Goal: Contribute content: Add original content to the website for others to see

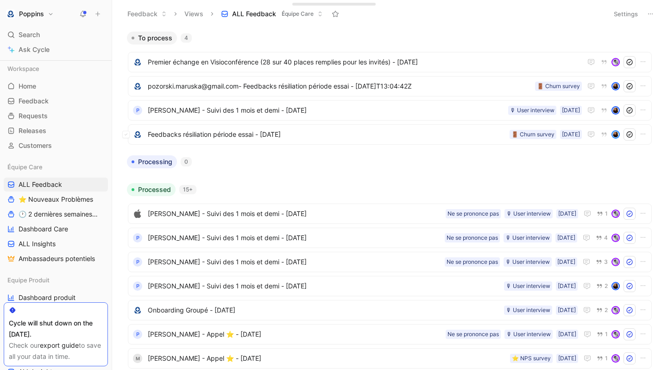
scroll to position [14, 0]
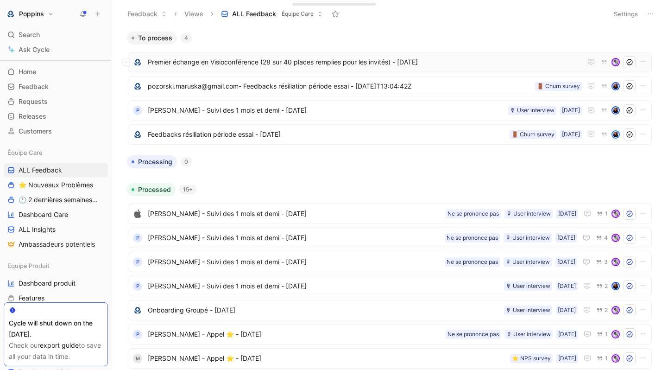
click at [309, 60] on span "Premier échange en Visioconférence (28 sur 40 places remplies pour les invités)…" at bounding box center [365, 62] width 434 height 11
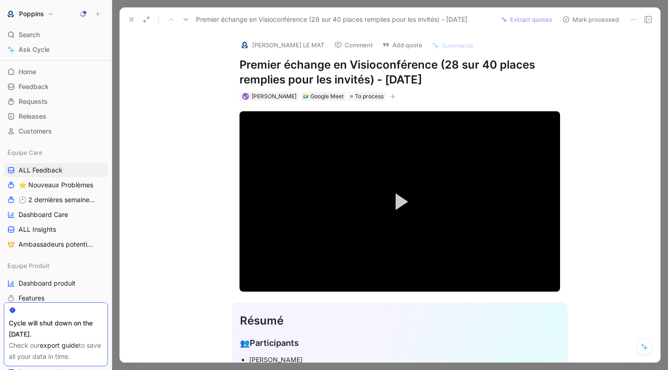
click at [277, 67] on h1 "Premier échange en Visioconférence (28 sur 40 places remplies pour les invités)…" at bounding box center [399, 72] width 321 height 30
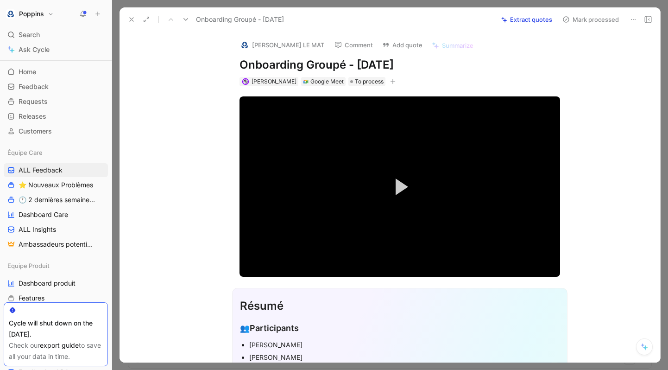
click at [375, 303] on div "Résumé" at bounding box center [400, 305] width 320 height 17
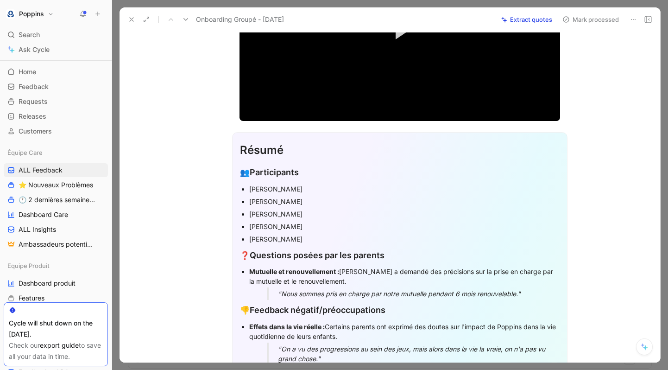
scroll to position [168, 0]
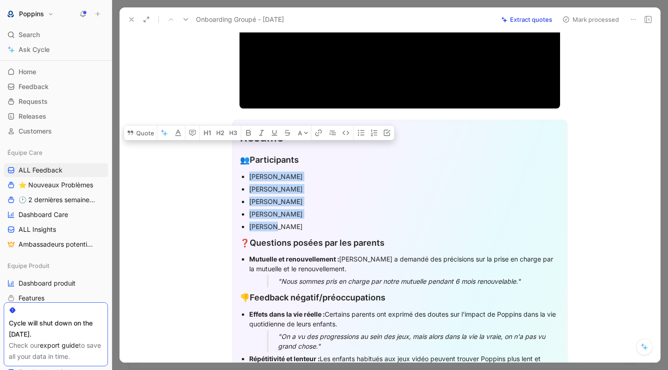
drag, startPoint x: 249, startPoint y: 175, endPoint x: 291, endPoint y: 224, distance: 65.1
click at [291, 224] on ul "[PERSON_NAME] Mat [PERSON_NAME] [PERSON_NAME]" at bounding box center [400, 201] width 320 height 63
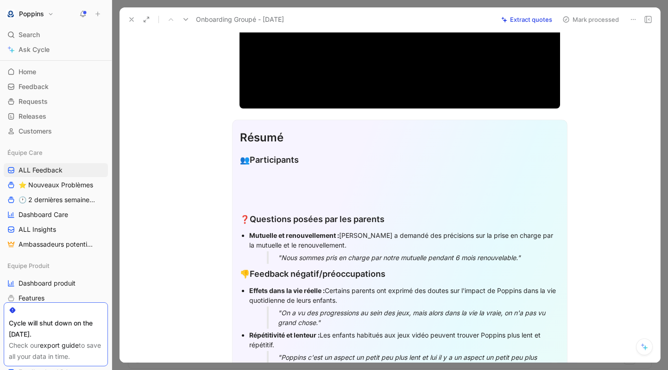
click at [285, 181] on div at bounding box center [400, 178] width 320 height 10
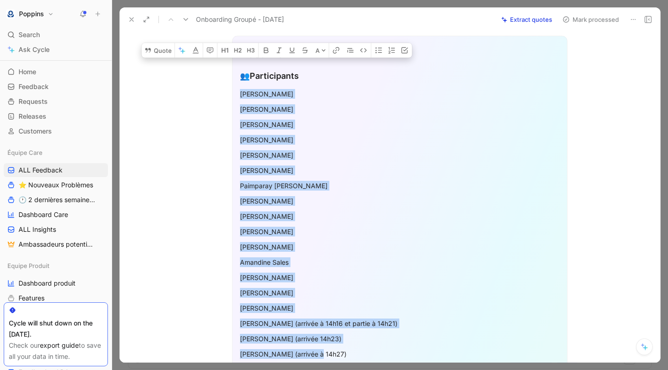
scroll to position [252, 0]
drag, startPoint x: 240, startPoint y: 94, endPoint x: 326, endPoint y: 349, distance: 269.5
click at [392, 53] on icon "button" at bounding box center [391, 49] width 7 height 7
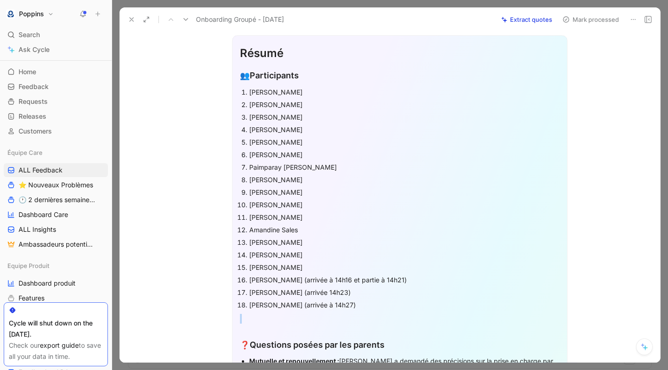
click at [365, 172] on p "Paimparay [PERSON_NAME]" at bounding box center [404, 167] width 310 height 13
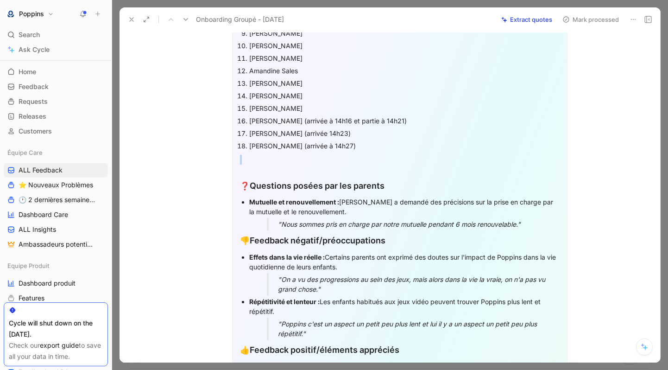
scroll to position [421, 0]
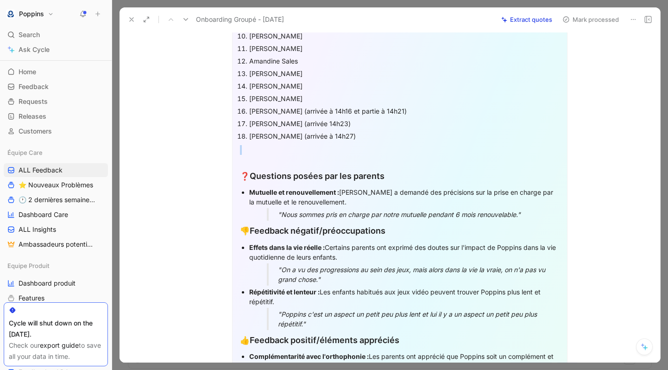
drag, startPoint x: 248, startPoint y: 161, endPoint x: 328, endPoint y: 313, distance: 171.8
click at [328, 313] on div "Résumé 👥 Participants [PERSON_NAME] [PERSON_NAME] [PERSON_NAME] [PERSON_NAME] […" at bounding box center [399, 350] width 335 height 967
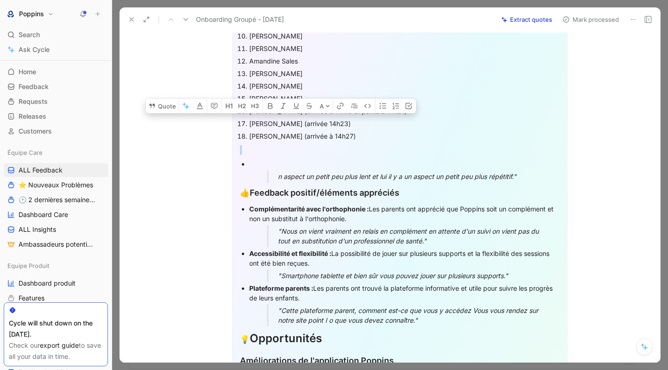
drag, startPoint x: 244, startPoint y: 155, endPoint x: 354, endPoint y: 346, distance: 221.2
click at [354, 346] on div "Résumé 👥 Participants [PERSON_NAME] [PERSON_NAME] [PERSON_NAME] [PERSON_NAME] […" at bounding box center [399, 276] width 335 height 819
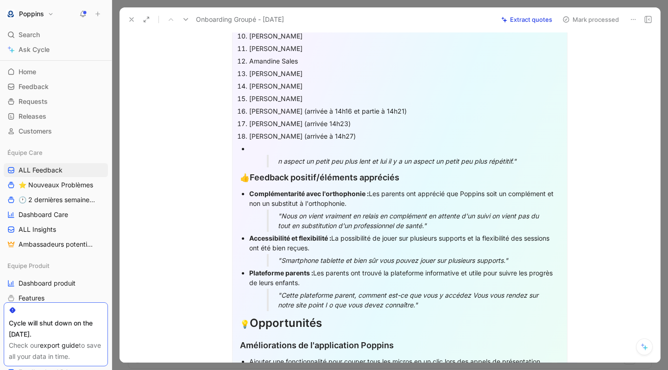
click at [259, 150] on div at bounding box center [404, 149] width 310 height 10
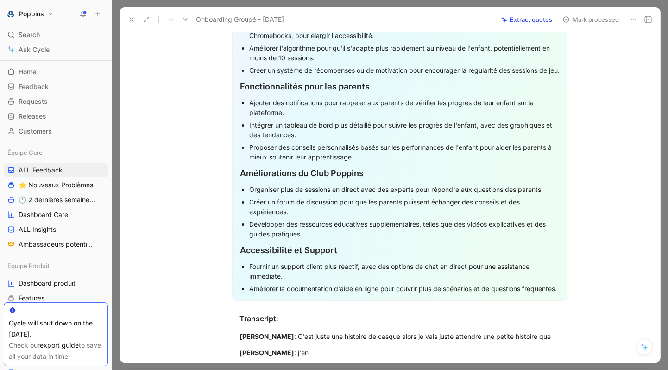
scroll to position [880, 0]
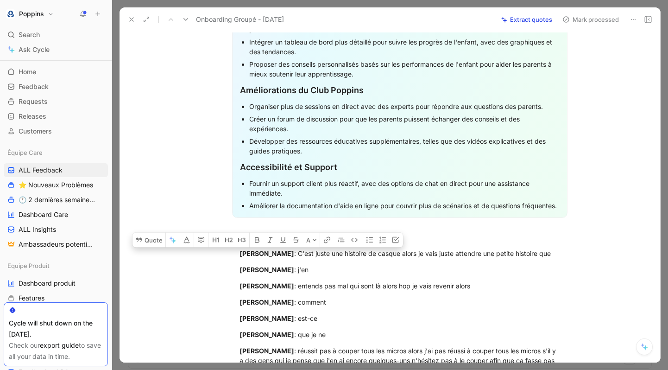
drag, startPoint x: 245, startPoint y: 164, endPoint x: 391, endPoint y: 229, distance: 160.7
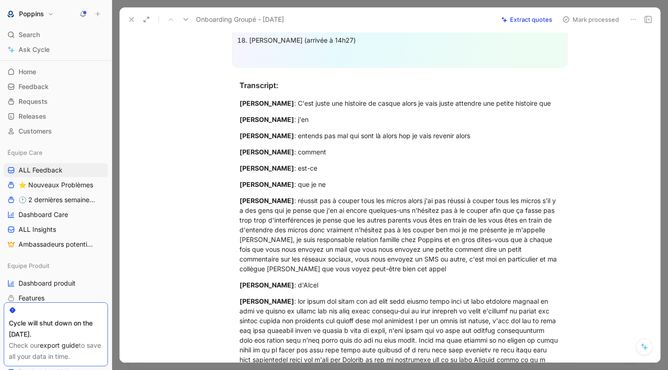
scroll to position [451, 0]
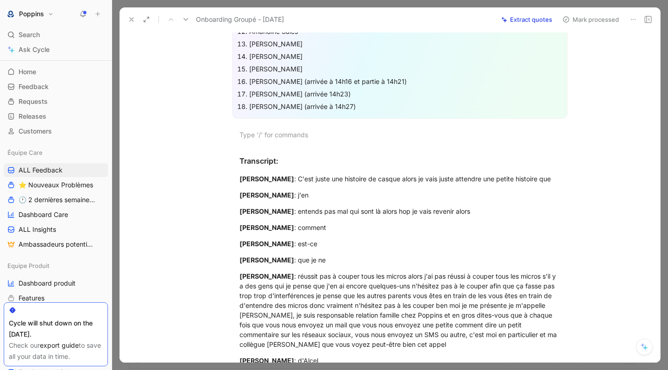
click at [338, 94] on div "[PERSON_NAME] (arrivée 14h23)" at bounding box center [404, 94] width 310 height 10
click at [334, 105] on div "[PERSON_NAME] (arrivée à 14h27)" at bounding box center [404, 106] width 310 height 10
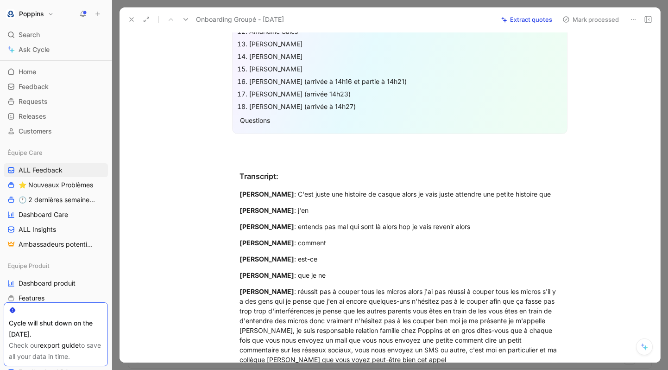
click at [241, 119] on div "Questions" at bounding box center [400, 120] width 320 height 10
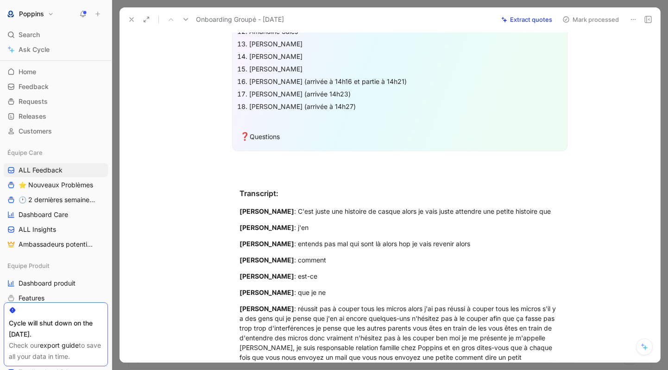
click at [290, 138] on div "❓ Questions" at bounding box center [400, 137] width 320 height 12
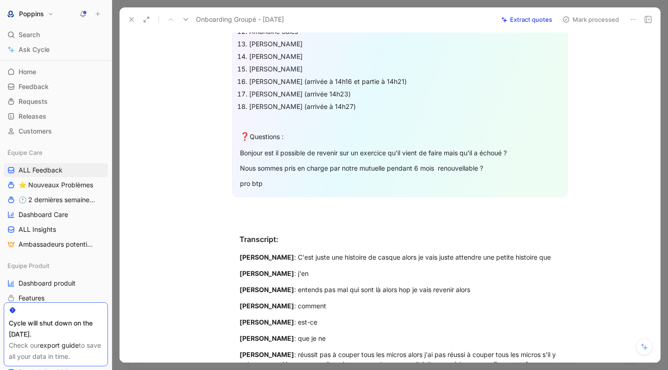
drag, startPoint x: 243, startPoint y: 153, endPoint x: 284, endPoint y: 151, distance: 41.3
click at [284, 151] on div "Bonjour est il possible de revenir sur un exercice qu'il vient de faire mais qu…" at bounding box center [400, 153] width 320 height 10
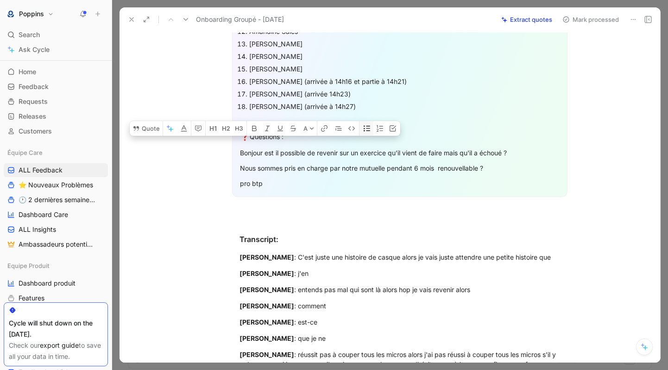
click at [361, 136] on button "button" at bounding box center [366, 128] width 14 height 15
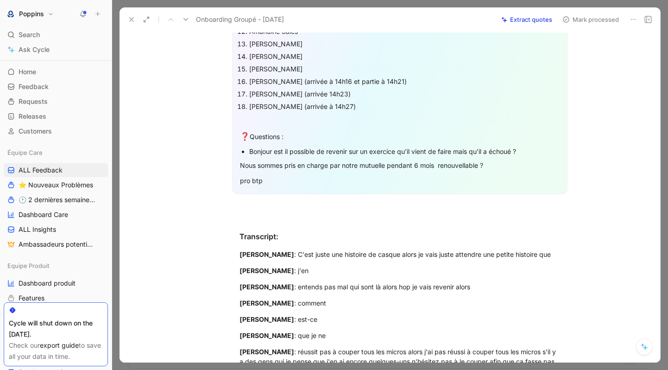
click at [282, 156] on p "Bonjour est il possible de revenir sur un exercice qu'il vient de faire mais qu…" at bounding box center [404, 151] width 310 height 13
click at [277, 158] on p "Nous sommes pris en charge par notre mutuelle pendant 6 mois renouvellable ?" at bounding box center [400, 164] width 320 height 15
drag, startPoint x: 275, startPoint y: 162, endPoint x: 336, endPoint y: 170, distance: 61.2
click at [336, 170] on p "Nous sommes pris en charge par notre mutuelle pendant 6 mois renouvellable ?" at bounding box center [400, 164] width 320 height 15
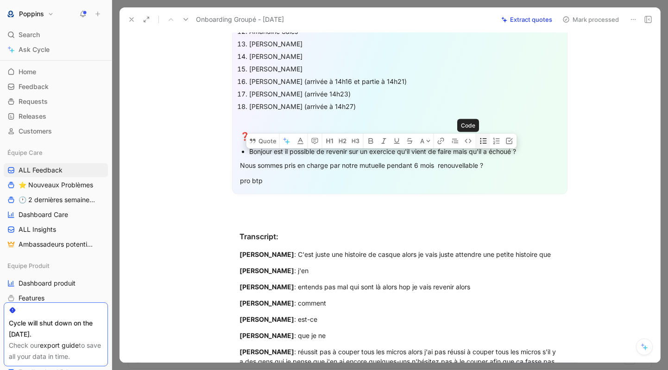
click at [481, 145] on icon "button" at bounding box center [483, 140] width 7 height 7
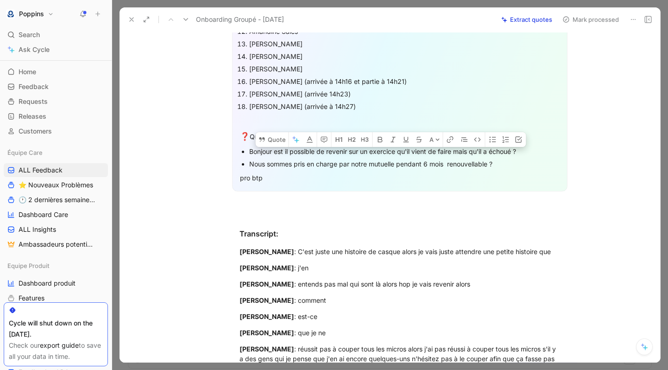
click at [242, 177] on div "pro btp" at bounding box center [400, 178] width 320 height 10
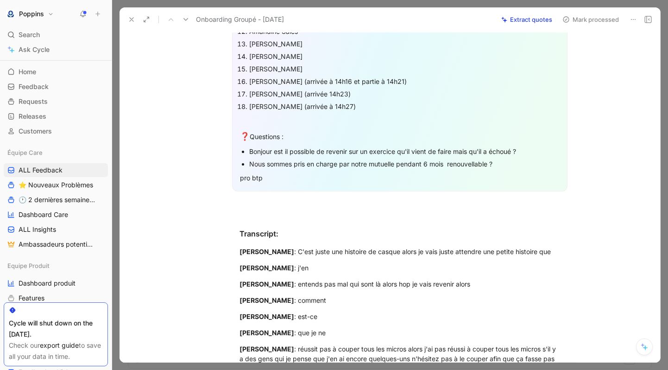
click at [240, 177] on div "pro btp" at bounding box center [400, 178] width 320 height 10
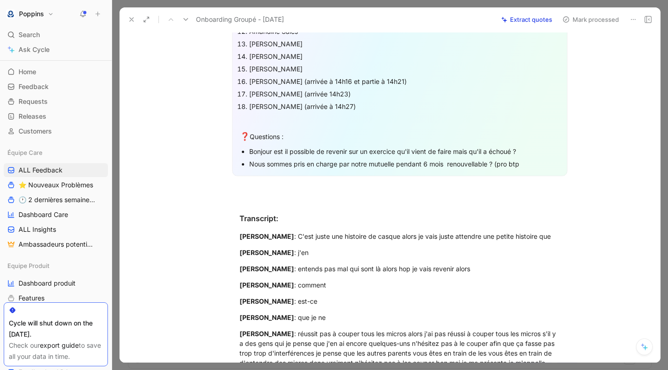
click at [529, 164] on div "Nous sommes pris en charge par notre mutuelle pendant 6 mois renouvellable ? (p…" at bounding box center [404, 164] width 310 height 10
click at [256, 134] on div "❓ Questions :" at bounding box center [400, 137] width 320 height 12
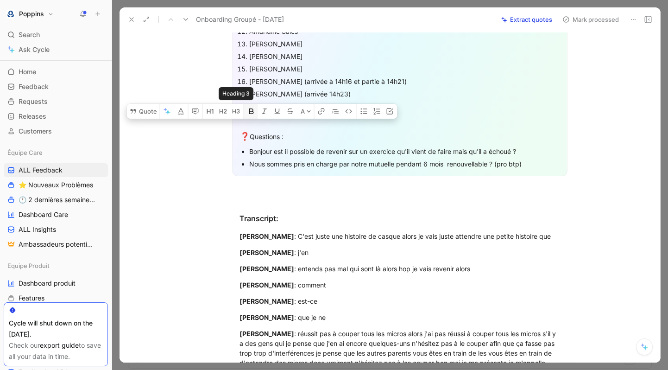
click at [248, 115] on icon "button" at bounding box center [251, 110] width 7 height 7
click at [364, 64] on div "[PERSON_NAME]" at bounding box center [404, 69] width 310 height 10
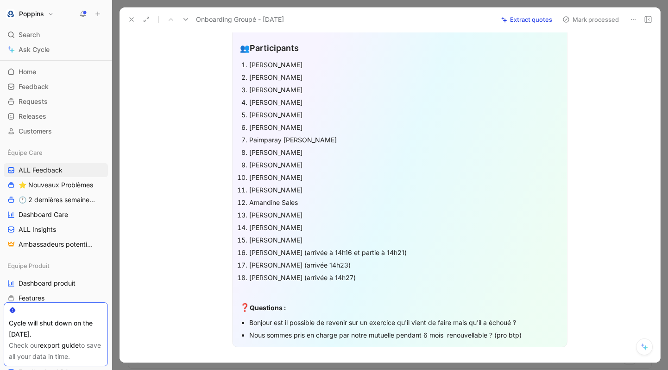
scroll to position [0, 0]
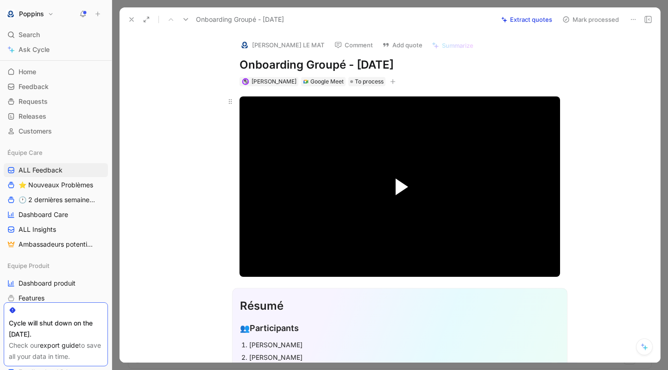
click at [397, 183] on span "Video Player" at bounding box center [402, 186] width 13 height 17
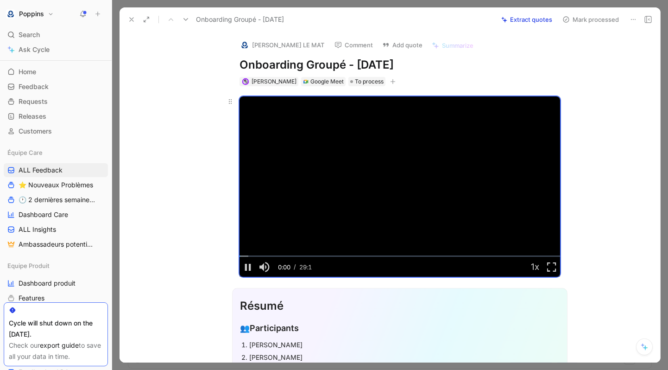
click at [401, 183] on video "Video Player" at bounding box center [399, 186] width 321 height 180
click at [632, 19] on icon at bounding box center [632, 19] width 7 height 7
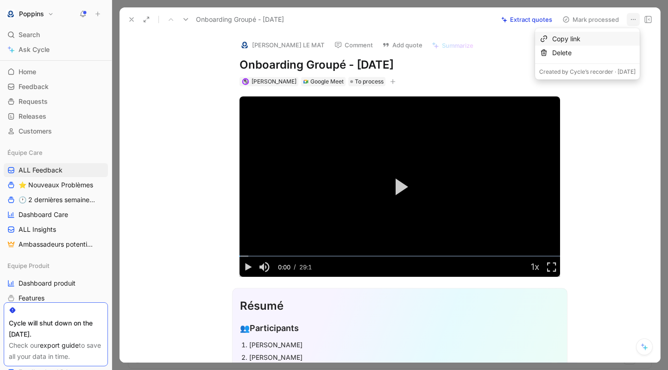
click at [600, 41] on div "Copy link" at bounding box center [593, 38] width 83 height 11
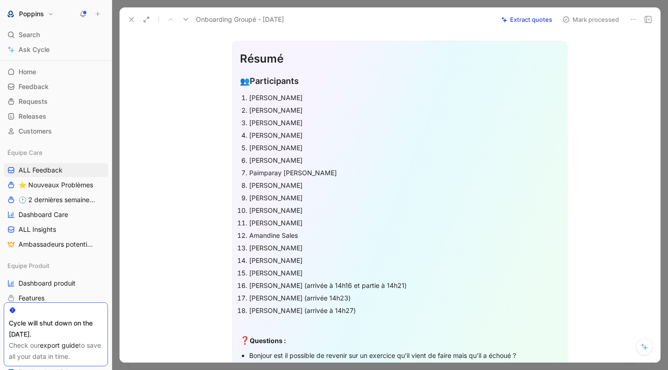
scroll to position [258, 0]
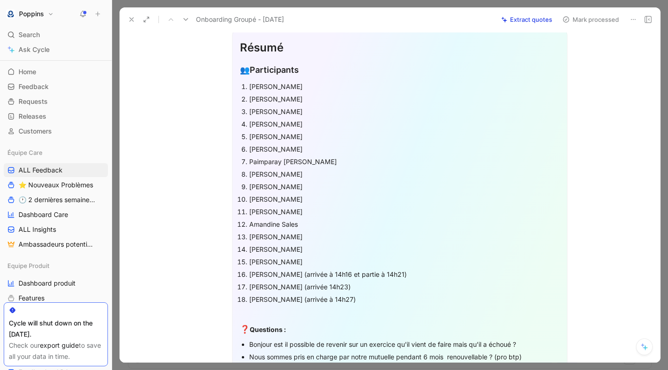
click at [283, 82] on div "[PERSON_NAME]" at bounding box center [404, 87] width 310 height 10
copy div "Soyer"
click at [314, 81] on p "[PERSON_NAME]" at bounding box center [404, 86] width 310 height 13
click at [307, 86] on div "[PERSON_NAME]" at bounding box center [404, 87] width 310 height 10
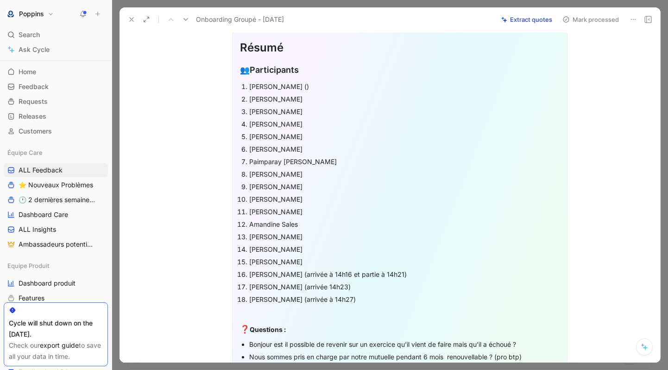
click at [252, 87] on div "[PERSON_NAME] ()" at bounding box center [404, 87] width 310 height 10
click at [289, 168] on p "[PERSON_NAME]" at bounding box center [404, 174] width 310 height 13
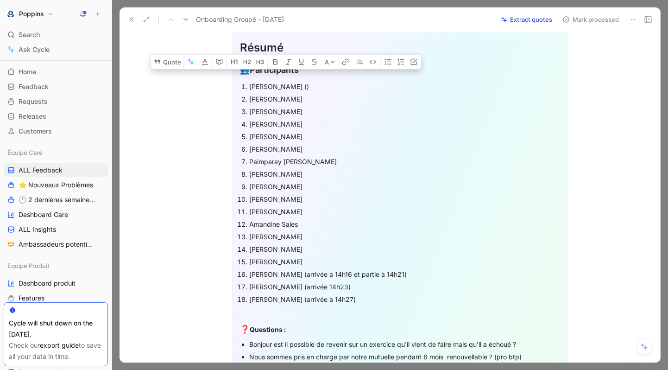
drag, startPoint x: 327, startPoint y: 299, endPoint x: 245, endPoint y: 89, distance: 225.9
click at [245, 89] on ol "[PERSON_NAME] () [PERSON_NAME] [PERSON_NAME] [PERSON_NAME] [PERSON_NAME] [PERSO…" at bounding box center [400, 192] width 320 height 225
click at [273, 64] on icon "button" at bounding box center [275, 62] width 5 height 6
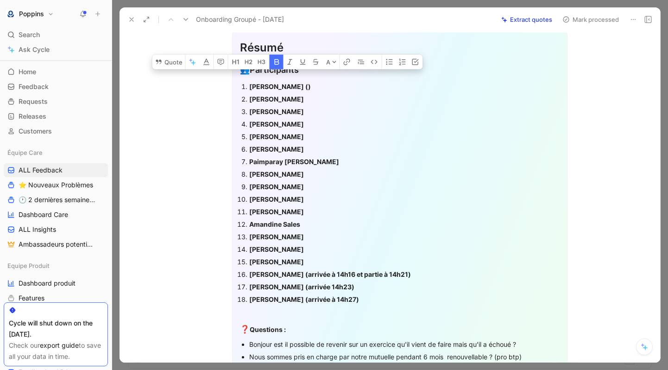
click at [280, 118] on p "[PERSON_NAME]" at bounding box center [404, 124] width 310 height 13
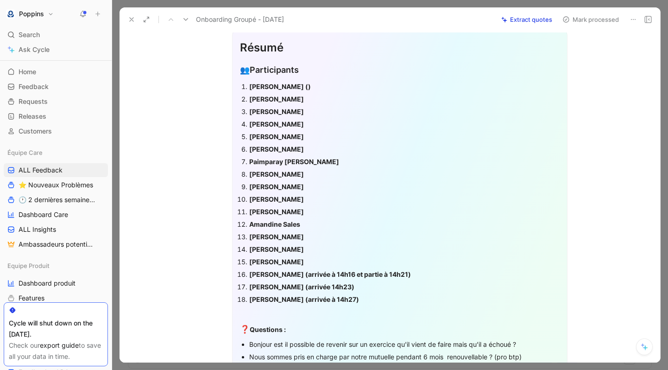
drag, startPoint x: 309, startPoint y: 86, endPoint x: 298, endPoint y: 85, distance: 11.6
click at [298, 85] on div "[PERSON_NAME] ()" at bounding box center [404, 87] width 310 height 10
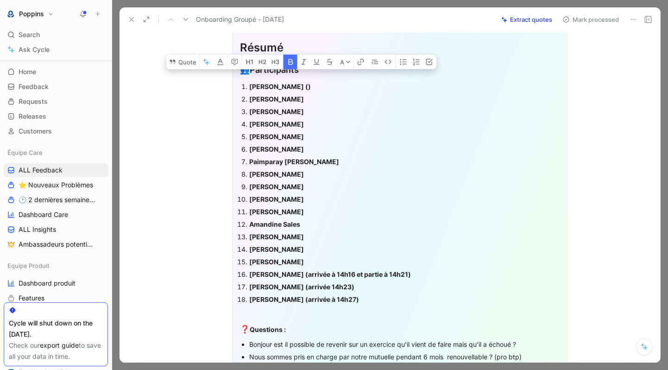
click at [293, 65] on icon "button" at bounding box center [290, 61] width 7 height 7
copy div "()"
click at [313, 95] on div "[PERSON_NAME]" at bounding box center [404, 99] width 310 height 10
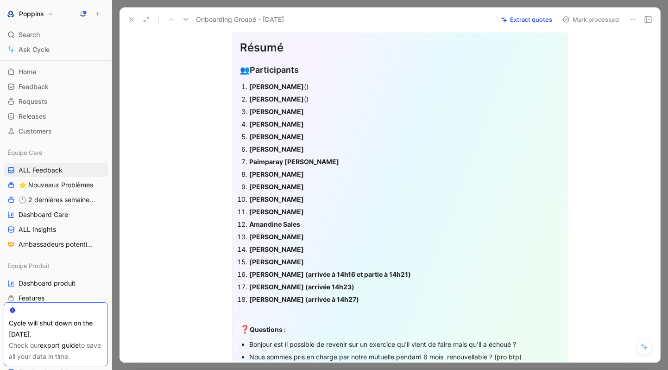
drag, startPoint x: 313, startPoint y: 88, endPoint x: 296, endPoint y: 86, distance: 16.8
click at [296, 86] on div "[PERSON_NAME] ()" at bounding box center [404, 87] width 310 height 10
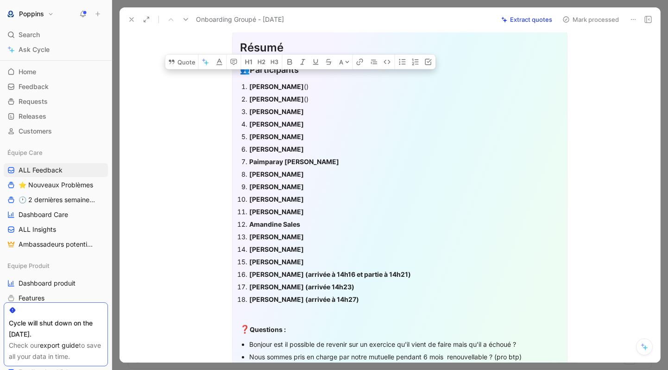
copy div "()"
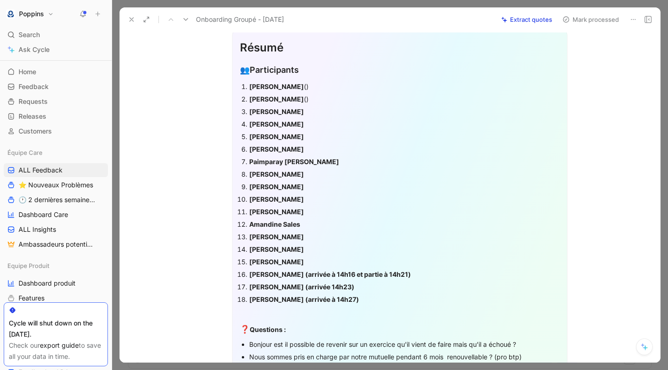
click at [302, 108] on div "[PERSON_NAME]" at bounding box center [404, 112] width 310 height 10
click at [330, 125] on div "[PERSON_NAME]" at bounding box center [404, 124] width 310 height 10
click at [319, 134] on div "[PERSON_NAME]" at bounding box center [404, 137] width 310 height 10
click at [302, 151] on div "[PERSON_NAME]" at bounding box center [404, 149] width 310 height 10
click at [316, 159] on div "Paimparay [PERSON_NAME]" at bounding box center [404, 162] width 310 height 10
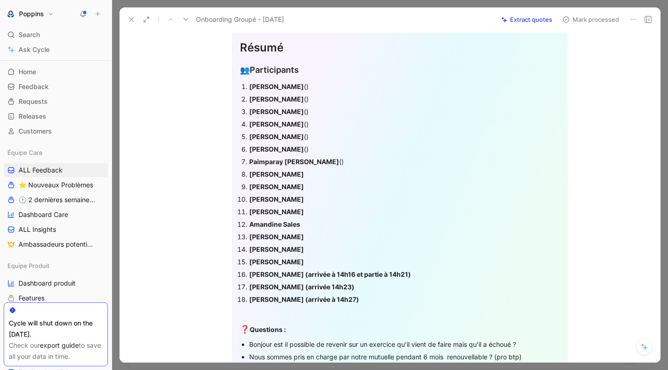
click at [306, 170] on div "[PERSON_NAME]" at bounding box center [404, 174] width 310 height 10
click at [312, 189] on div "[PERSON_NAME]" at bounding box center [404, 187] width 310 height 10
click at [302, 197] on div "[PERSON_NAME]" at bounding box center [404, 199] width 310 height 10
click at [325, 210] on div "[PERSON_NAME]" at bounding box center [404, 212] width 310 height 10
click at [314, 221] on div "Amandine Sales" at bounding box center [404, 224] width 310 height 10
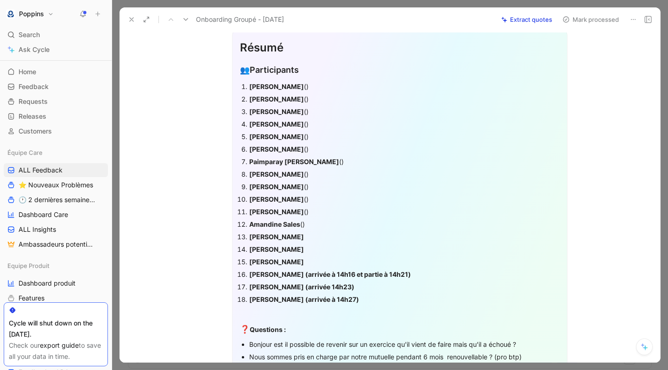
click at [302, 237] on div "[PERSON_NAME]" at bounding box center [404, 237] width 310 height 10
click at [316, 248] on div "[PERSON_NAME]" at bounding box center [404, 249] width 310 height 10
click at [322, 258] on div "[PERSON_NAME]" at bounding box center [404, 262] width 310 height 10
click at [434, 273] on div "[PERSON_NAME] (arrivée à 14h16 et partie à 14h21)" at bounding box center [404, 274] width 310 height 10
click at [418, 283] on div "[PERSON_NAME] (arrivée 14h23)" at bounding box center [404, 287] width 310 height 10
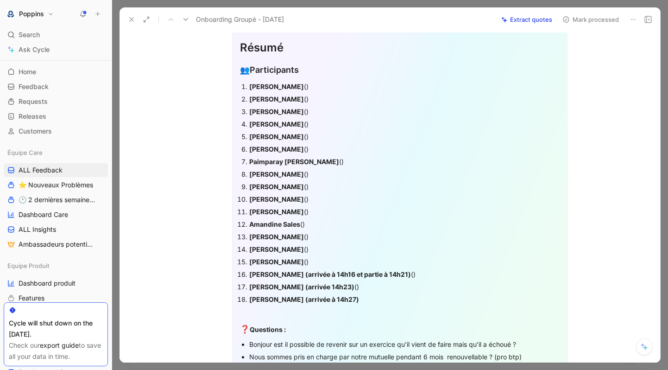
click at [367, 301] on div "[PERSON_NAME] (arrivée à 14h27)" at bounding box center [404, 299] width 310 height 10
click at [311, 90] on div "[PERSON_NAME] ()" at bounding box center [404, 87] width 310 height 10
click at [299, 85] on div "[PERSON_NAME] ()" at bounding box center [404, 87] width 310 height 10
click at [287, 95] on strong "[PERSON_NAME]" at bounding box center [276, 99] width 55 height 8
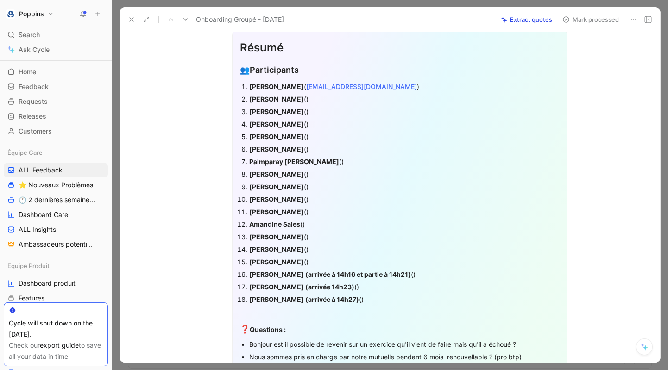
copy strong "Gander"
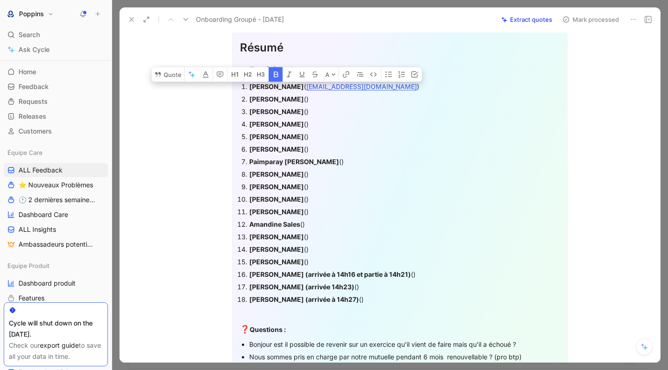
click at [271, 205] on p "[PERSON_NAME] ()" at bounding box center [404, 211] width 310 height 13
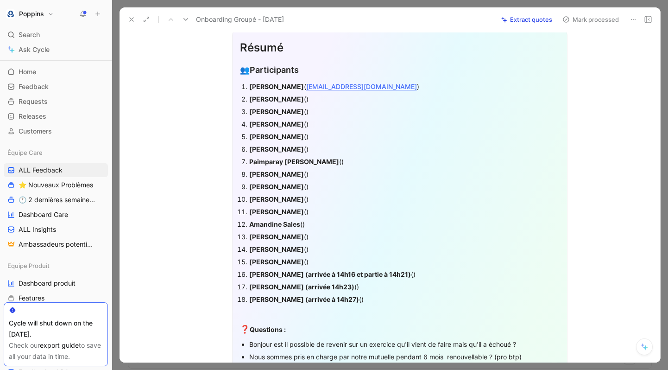
click at [265, 212] on strong "[PERSON_NAME]" at bounding box center [276, 212] width 55 height 8
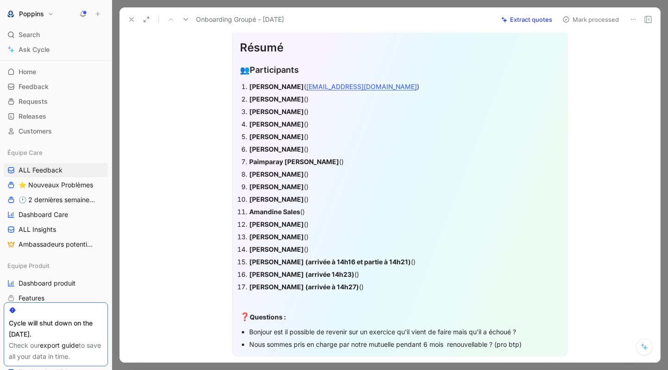
click at [287, 95] on strong "[PERSON_NAME]" at bounding box center [276, 99] width 55 height 8
copy strong "Gander"
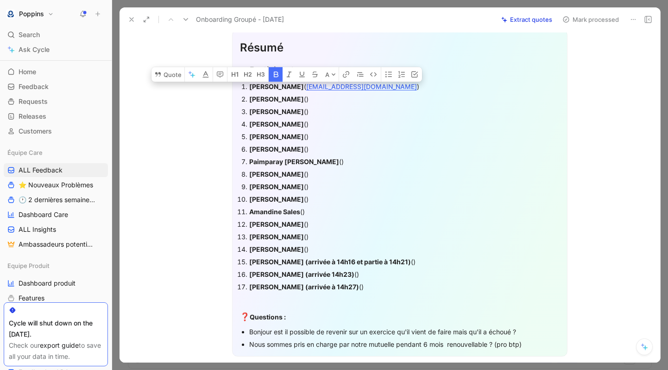
click at [315, 110] on div "[PERSON_NAME] ()" at bounding box center [404, 112] width 310 height 10
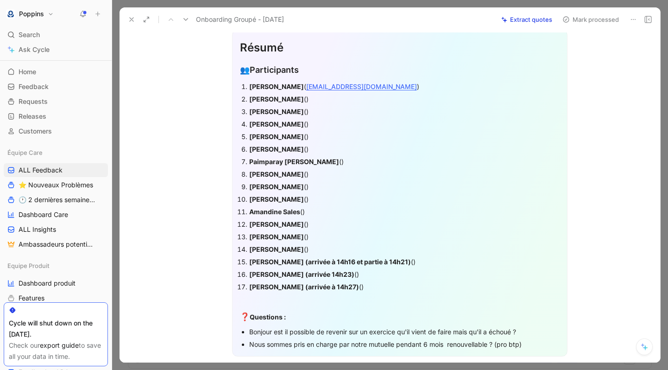
click at [296, 94] on div "[PERSON_NAME] ()" at bounding box center [404, 99] width 310 height 10
click at [281, 115] on div "[PERSON_NAME] ()" at bounding box center [404, 112] width 310 height 10
copy strong "Jamin"
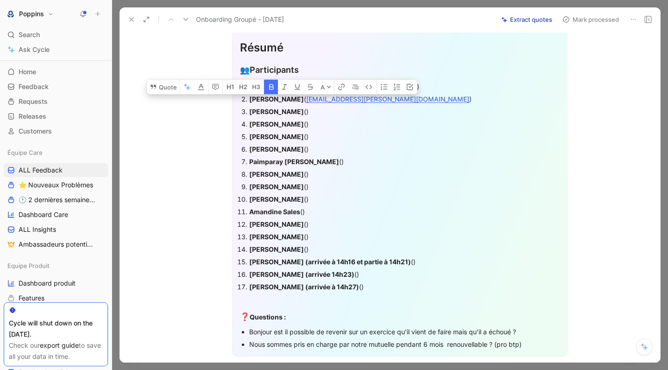
click at [296, 109] on div "[PERSON_NAME] ()" at bounding box center [404, 112] width 310 height 10
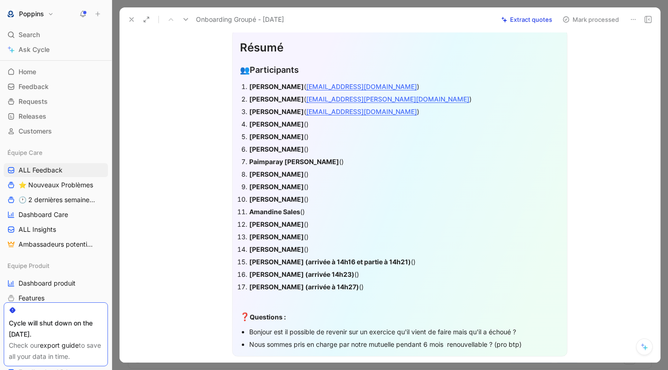
click at [263, 120] on strong "[PERSON_NAME]" at bounding box center [276, 124] width 55 height 8
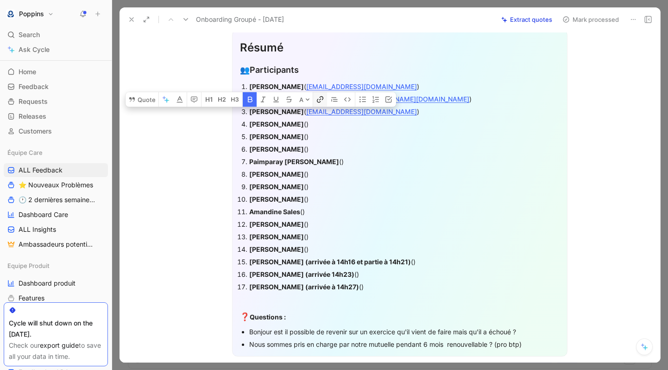
copy strong "[PERSON_NAME]"
click at [322, 125] on div "[PERSON_NAME] ()" at bounding box center [404, 124] width 310 height 10
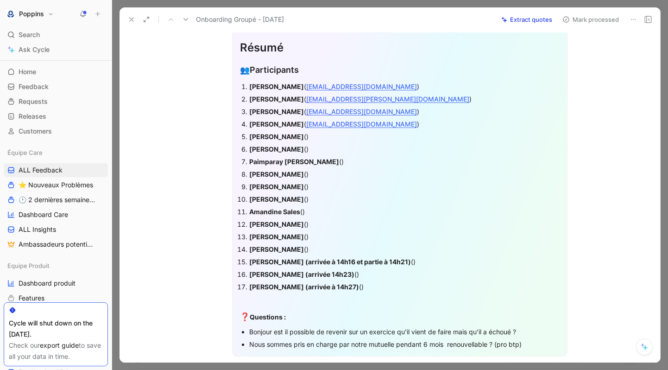
click at [289, 133] on strong "[PERSON_NAME]" at bounding box center [276, 136] width 55 height 8
copy strong "Walczak"
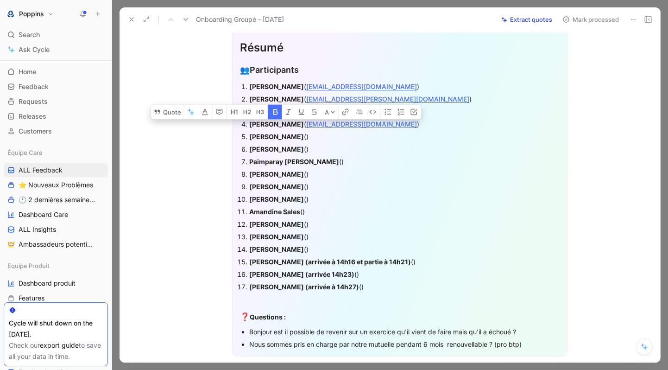
click at [301, 139] on div "[PERSON_NAME] ()" at bounding box center [404, 137] width 310 height 10
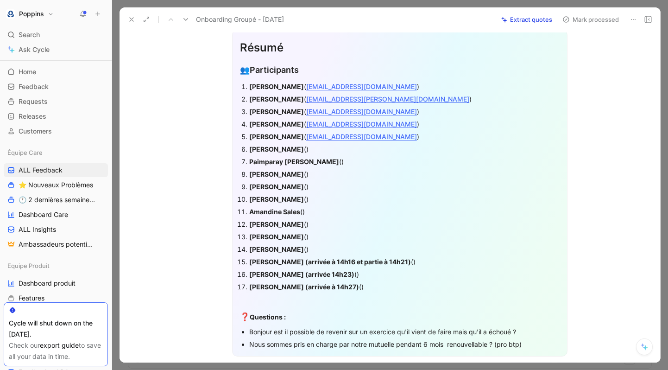
click at [256, 152] on strong "[PERSON_NAME]" at bounding box center [276, 149] width 55 height 8
copy strong "[PERSON_NAME]"
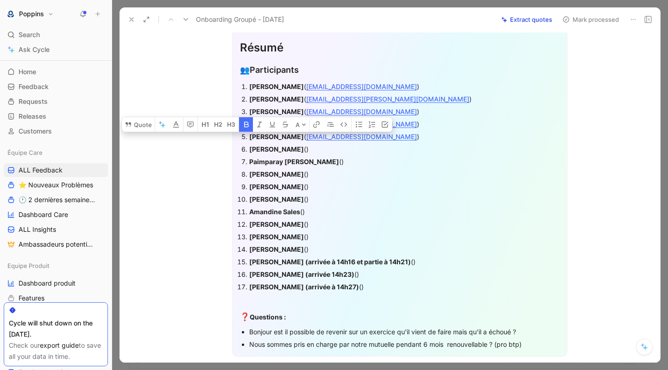
click at [269, 149] on div "[PERSON_NAME] ()" at bounding box center [404, 149] width 310 height 10
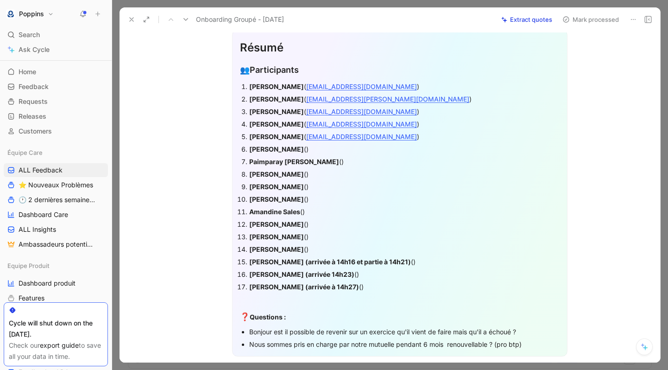
click at [266, 149] on div "[PERSON_NAME] ()" at bounding box center [404, 149] width 310 height 10
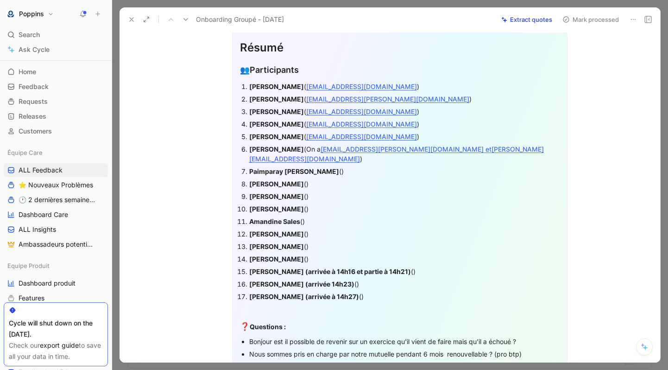
drag, startPoint x: 362, startPoint y: 149, endPoint x: 352, endPoint y: 151, distance: 9.9
click at [352, 151] on div "[PERSON_NAME] (On a [EMAIL_ADDRESS][PERSON_NAME][DOMAIN_NAME] et [DOMAIN_NAME][…" at bounding box center [404, 153] width 310 height 19
click at [351, 130] on span "Dismiss" at bounding box center [352, 130] width 23 height 8
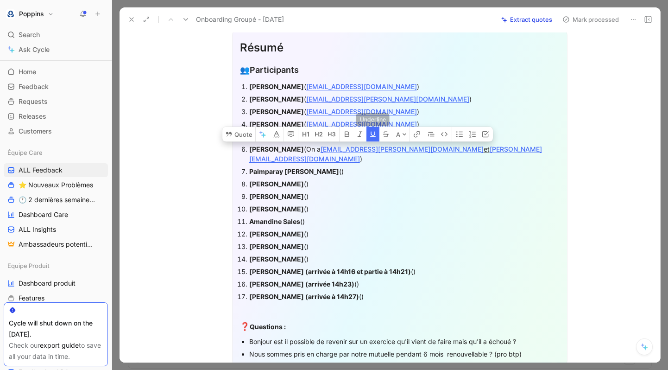
click at [375, 136] on icon "button" at bounding box center [372, 133] width 7 height 7
click at [386, 166] on div "Paimparay [PERSON_NAME] ()" at bounding box center [404, 171] width 310 height 10
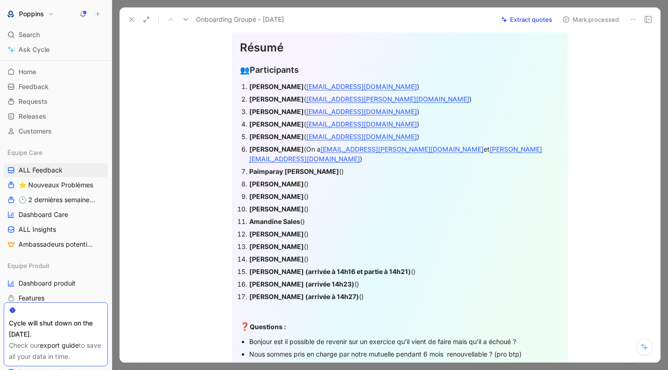
click at [439, 147] on u "[PERSON_NAME][EMAIL_ADDRESS][DOMAIN_NAME]" at bounding box center [395, 154] width 293 height 18
drag, startPoint x: 552, startPoint y: 149, endPoint x: 439, endPoint y: 151, distance: 113.0
click at [439, 151] on u "[PERSON_NAME][EMAIL_ADDRESS][DOMAIN_NAME] mais nous ne savons pas laquelle 🤷🏻‍♀️" at bounding box center [395, 154] width 293 height 18
click at [489, 134] on span "Dismiss" at bounding box center [491, 130] width 23 height 8
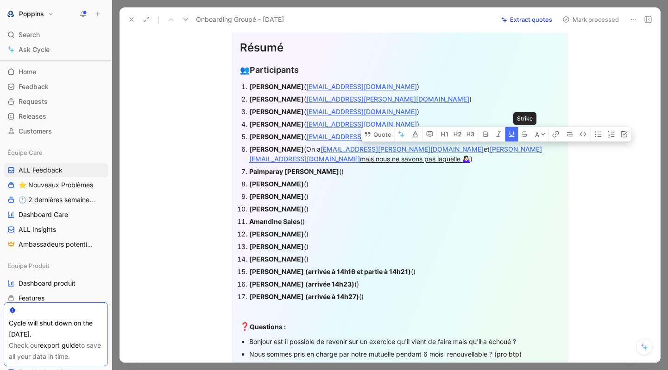
click at [514, 133] on icon "button" at bounding box center [511, 133] width 7 height 7
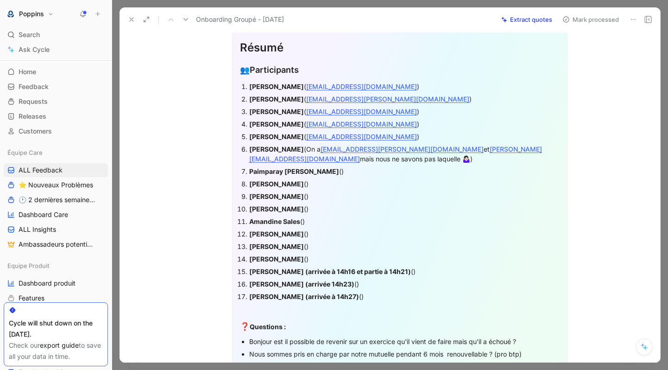
click at [474, 179] on div "[PERSON_NAME] ()" at bounding box center [404, 184] width 310 height 10
click at [303, 166] on div "Paimparay [PERSON_NAME] ()" at bounding box center [404, 171] width 310 height 10
click at [259, 167] on strong "Paimparay [PERSON_NAME]" at bounding box center [294, 171] width 90 height 8
copy strong "Paimparay"
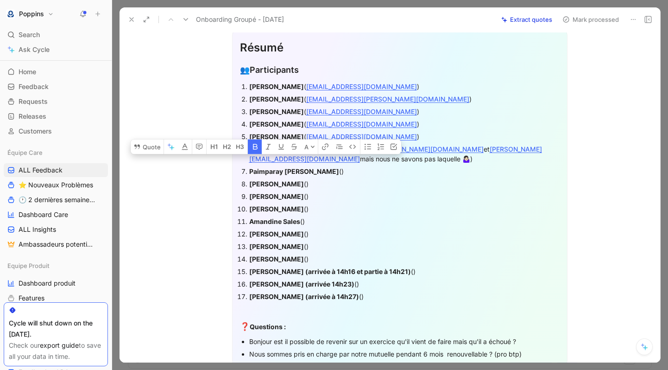
click at [378, 279] on div "[PERSON_NAME] (arrivée 14h23) ()" at bounding box center [404, 284] width 310 height 10
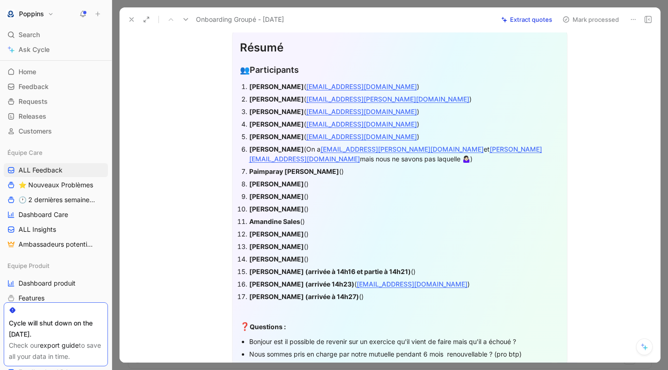
click at [291, 167] on strong "Paimparay [PERSON_NAME]" at bounding box center [294, 171] width 90 height 8
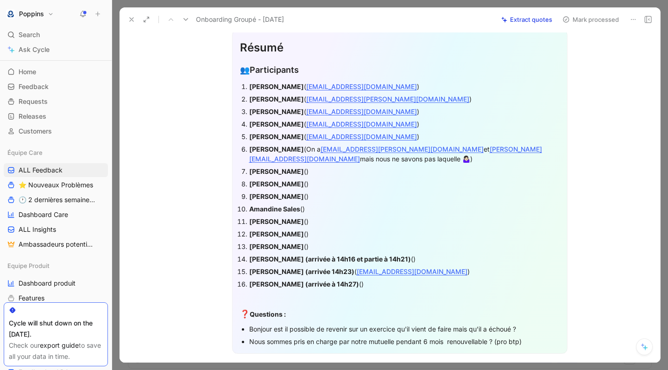
click at [263, 167] on strong "[PERSON_NAME]" at bounding box center [276, 171] width 55 height 8
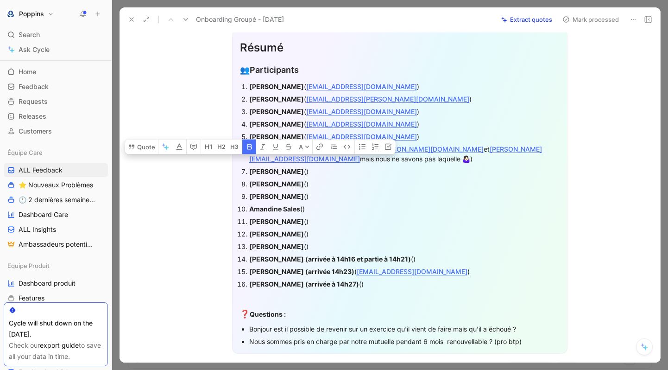
click at [275, 166] on div "[PERSON_NAME] ()" at bounding box center [404, 171] width 310 height 10
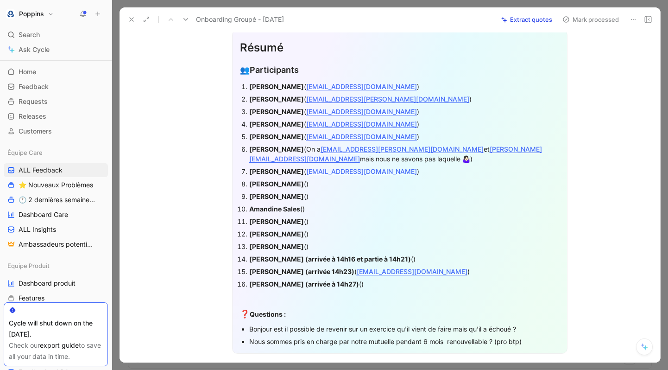
click at [283, 180] on strong "[PERSON_NAME]" at bounding box center [276, 184] width 55 height 8
click at [299, 179] on div "[PERSON_NAME] ()" at bounding box center [404, 184] width 310 height 10
click at [278, 192] on strong "[PERSON_NAME]" at bounding box center [276, 196] width 55 height 8
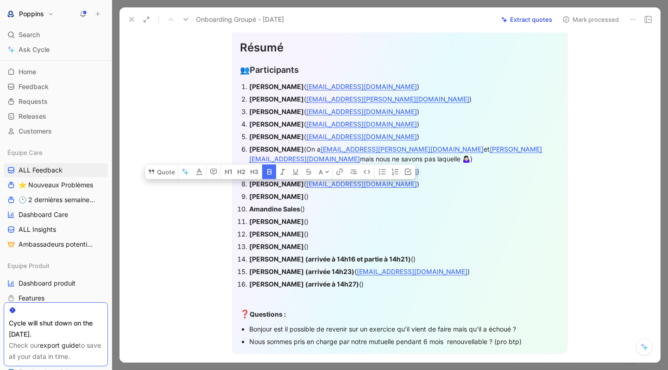
click at [291, 191] on div "[PERSON_NAME] ()" at bounding box center [404, 196] width 310 height 10
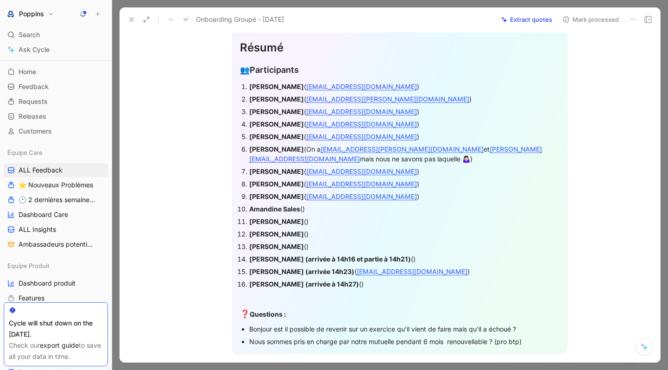
click at [287, 205] on strong "Amandine Sales" at bounding box center [274, 209] width 51 height 8
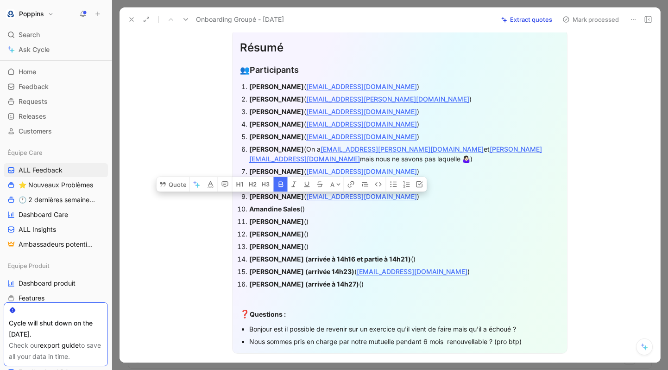
click at [267, 205] on strong "Amandine Sales" at bounding box center [274, 209] width 51 height 8
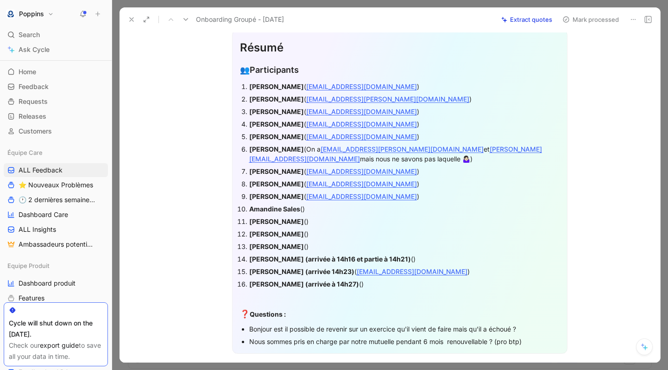
click at [267, 205] on strong "Amandine Sales" at bounding box center [274, 209] width 51 height 8
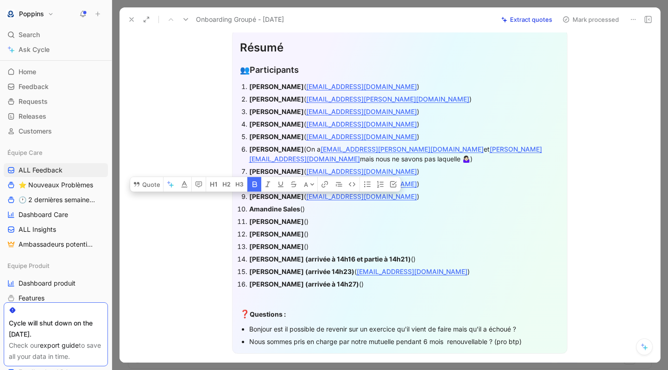
click at [300, 205] on strong "Amandine Sales" at bounding box center [274, 209] width 51 height 8
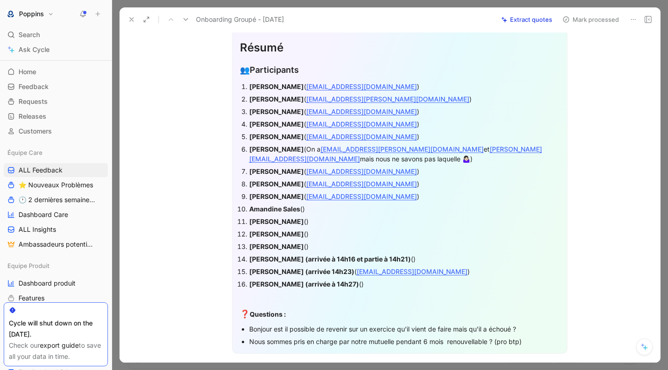
click at [306, 204] on div "Amandine Sales ()" at bounding box center [404, 209] width 310 height 10
click at [260, 217] on strong "[PERSON_NAME]" at bounding box center [276, 221] width 55 height 8
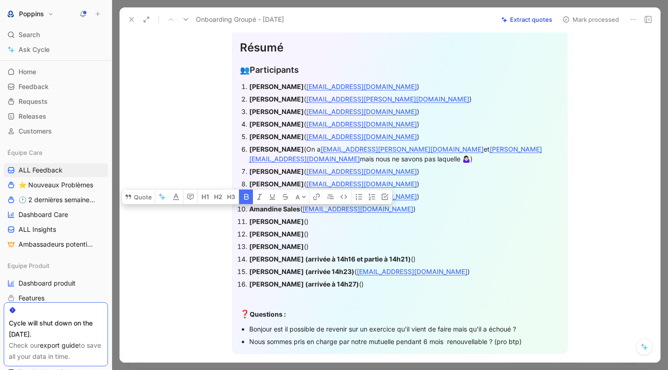
click at [281, 216] on div "[PERSON_NAME] ()" at bounding box center [404, 221] width 310 height 10
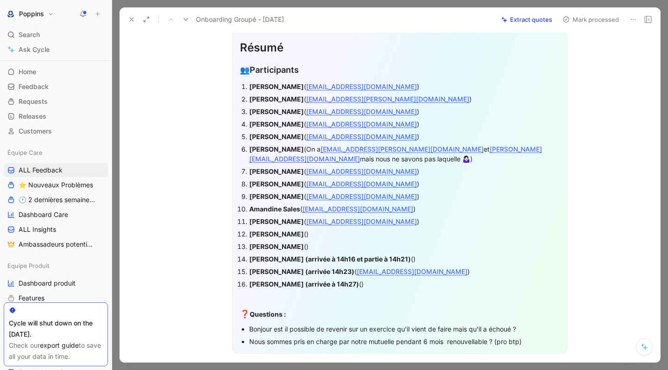
click at [291, 230] on strong "[PERSON_NAME]" at bounding box center [276, 234] width 55 height 8
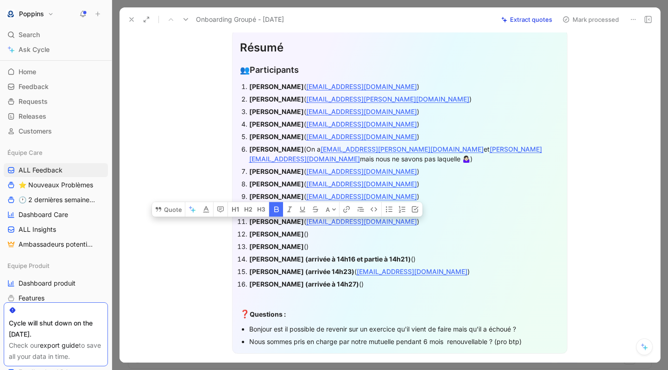
click at [292, 230] on strong "[PERSON_NAME]" at bounding box center [276, 234] width 55 height 8
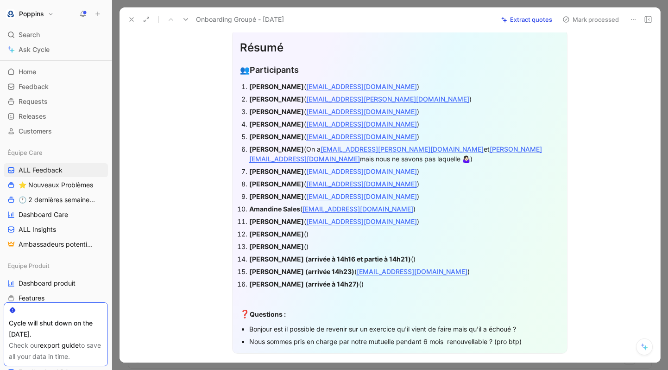
click at [302, 229] on div "[PERSON_NAME] ()" at bounding box center [404, 234] width 310 height 10
click at [301, 242] on strong "[PERSON_NAME]" at bounding box center [276, 246] width 55 height 8
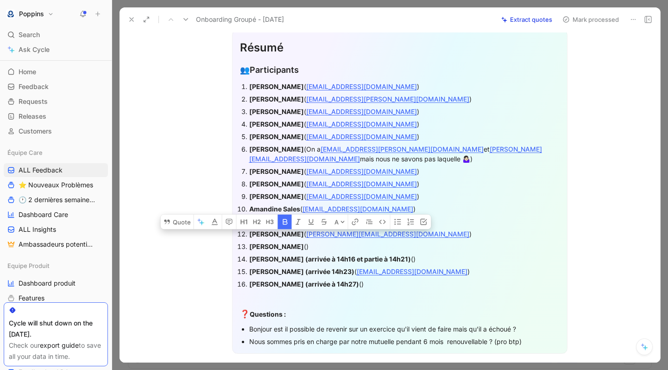
click at [317, 241] on div "[PERSON_NAME] ()" at bounding box center [404, 246] width 310 height 10
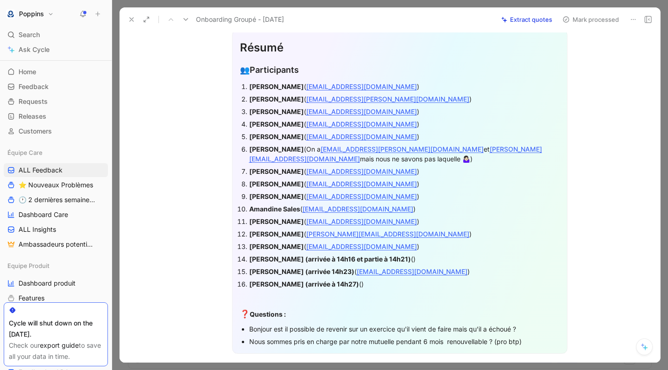
click at [299, 255] on strong "[PERSON_NAME] (arrivée à 14h16 et partie à 14h21)" at bounding box center [330, 259] width 162 height 8
click at [272, 255] on strong "[PERSON_NAME] (arrivée à 14h16 et partie à 14h21)" at bounding box center [330, 259] width 162 height 8
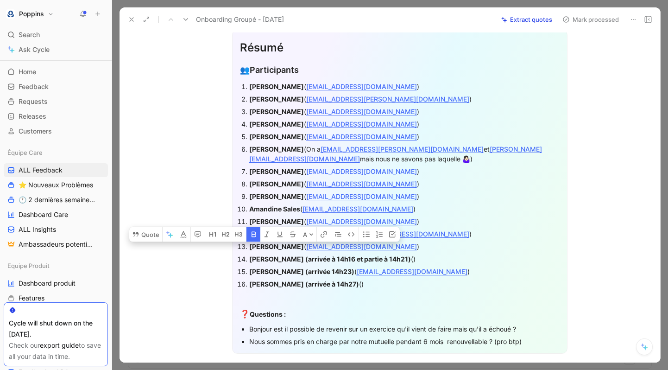
click at [432, 254] on div "[PERSON_NAME] (arrivée à 14h16 et partie à 14h21) ()" at bounding box center [404, 259] width 310 height 10
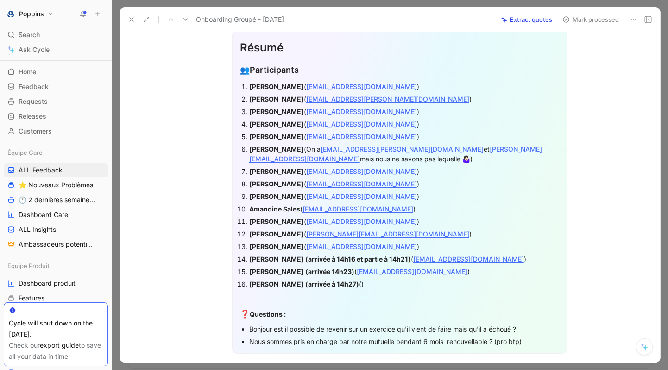
click at [262, 255] on strong "[PERSON_NAME] (arrivée à 14h16 et partie à 14h21)" at bounding box center [330, 259] width 162 height 8
click at [304, 267] on strong "[PERSON_NAME] (arrivée 14h23)" at bounding box center [301, 271] width 105 height 8
click at [262, 280] on strong "[PERSON_NAME] (arrivée à 14h27)" at bounding box center [304, 284] width 110 height 8
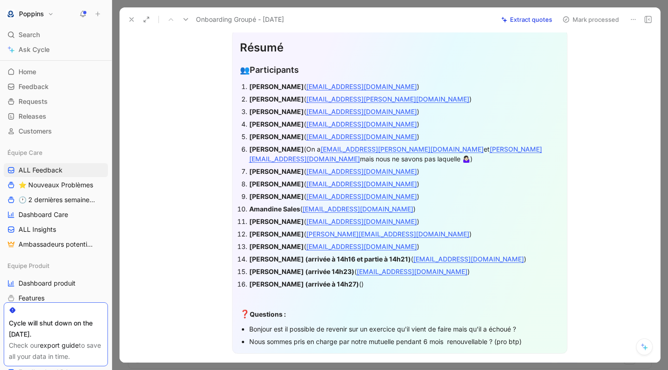
click at [262, 280] on strong "[PERSON_NAME] (arrivée à 14h27)" at bounding box center [304, 284] width 110 height 8
click at [328, 279] on div "[PERSON_NAME] (arrivée à 14h27) ()" at bounding box center [404, 284] width 310 height 10
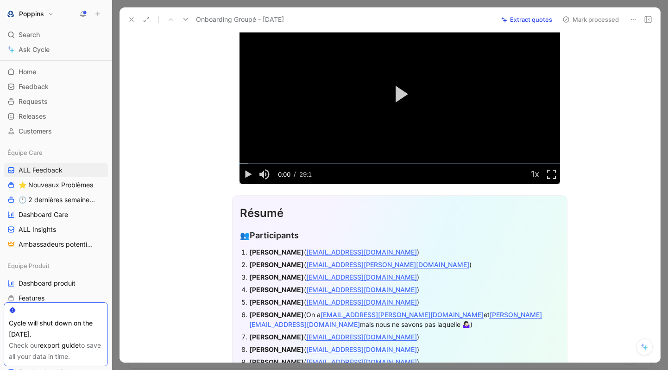
scroll to position [0, 0]
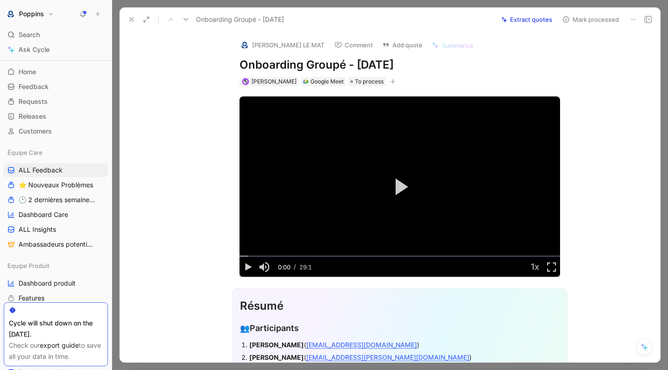
click at [390, 82] on icon "button" at bounding box center [393, 82] width 6 height 6
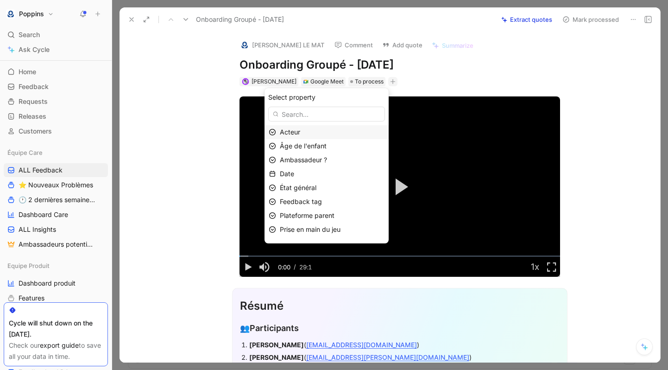
click at [358, 136] on div "Acteur" at bounding box center [332, 131] width 105 height 11
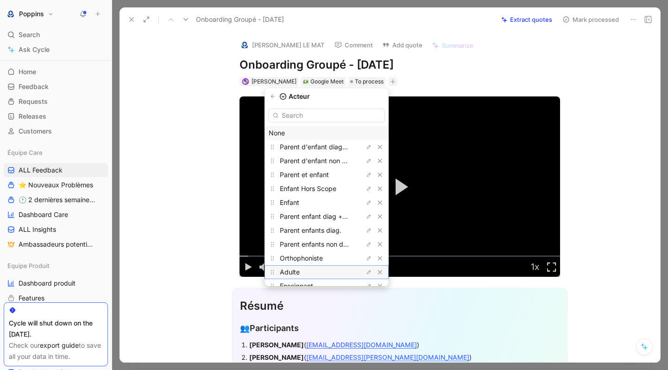
click at [323, 270] on div "Adulte" at bounding box center [314, 271] width 69 height 11
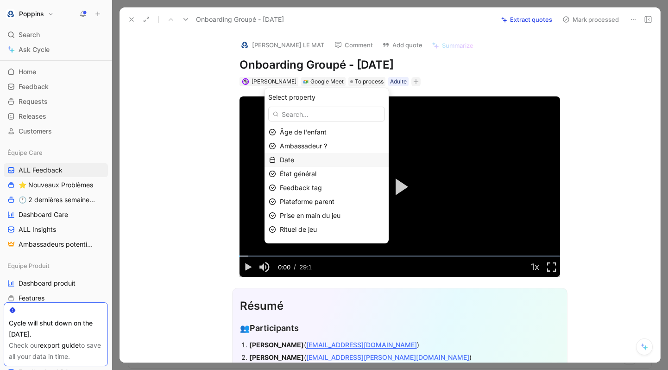
click at [313, 159] on div "Date" at bounding box center [332, 159] width 105 height 11
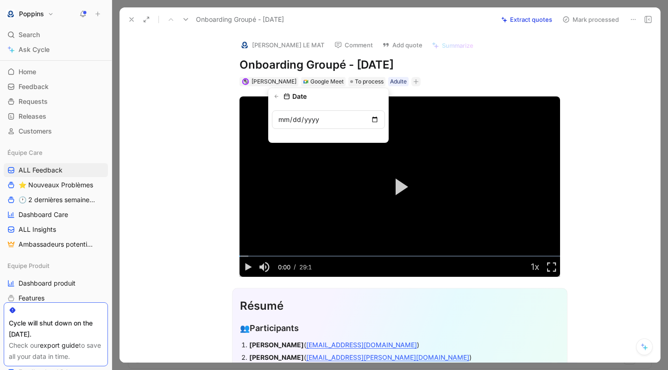
click at [280, 120] on input "date" at bounding box center [328, 119] width 113 height 19
type input "[DATE]"
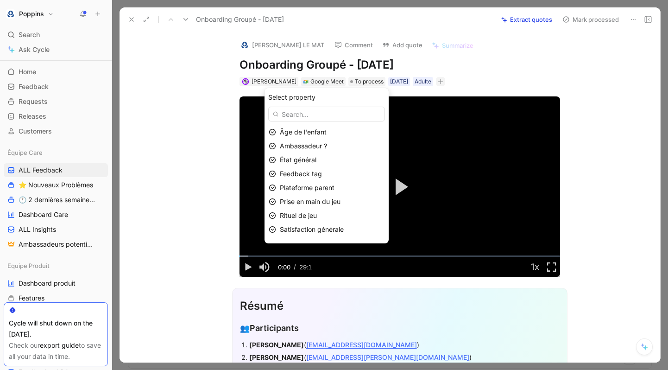
scroll to position [38, 0]
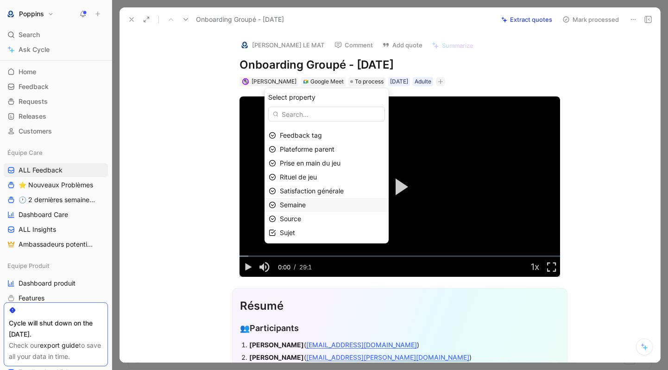
click at [319, 207] on div "Semaine" at bounding box center [332, 204] width 105 height 11
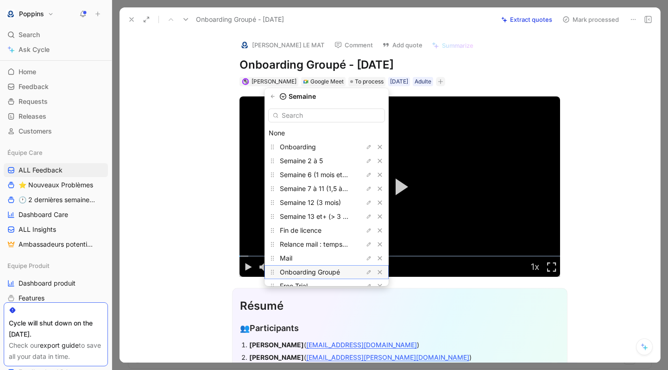
click at [318, 269] on span "Onboarding Groupé" at bounding box center [310, 272] width 60 height 8
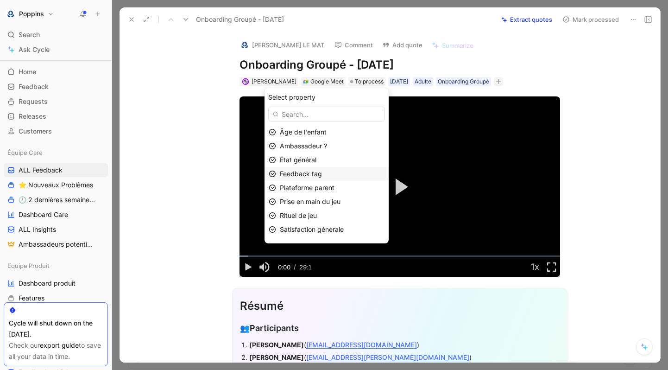
click at [321, 177] on span "Feedback tag" at bounding box center [301, 174] width 42 height 8
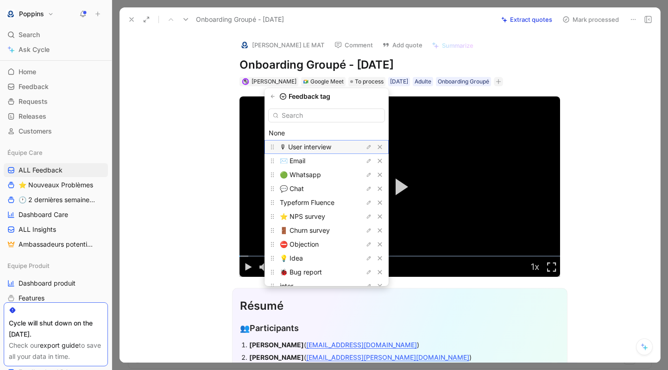
click at [324, 146] on span "🎙 User interview" at bounding box center [305, 147] width 51 height 8
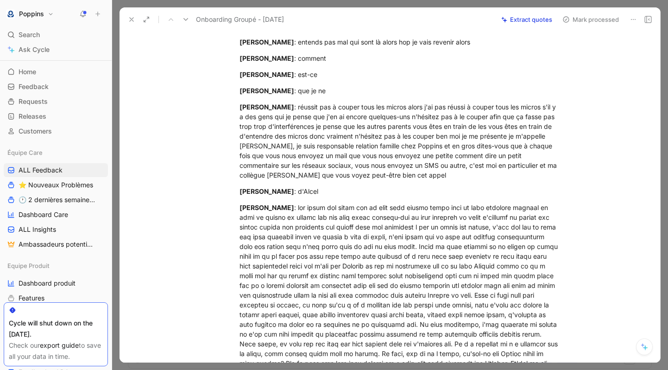
click at [258, 115] on div "[PERSON_NAME] : réussit pas à couper tous les micros alors j'ai pas réussi à co…" at bounding box center [399, 141] width 321 height 78
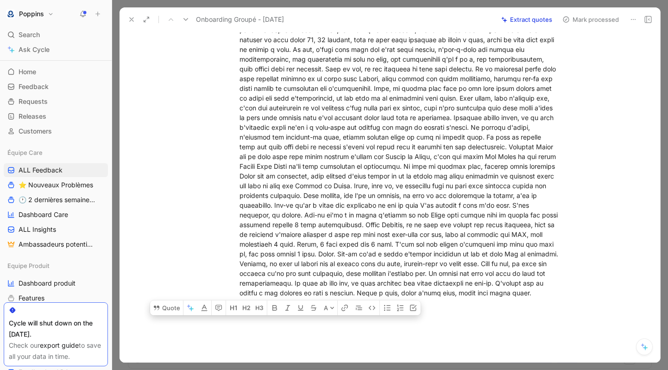
scroll to position [3604, 0]
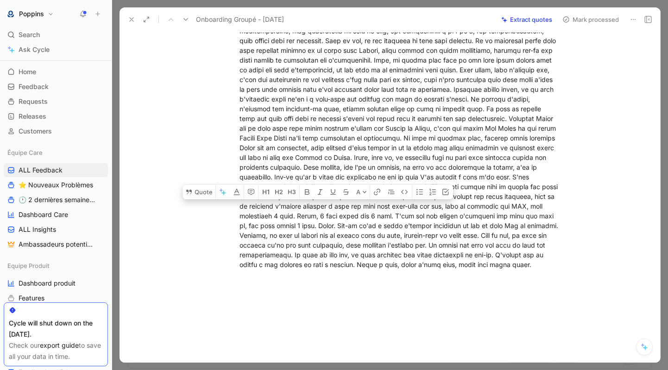
drag, startPoint x: 239, startPoint y: 239, endPoint x: 397, endPoint y: 179, distance: 168.0
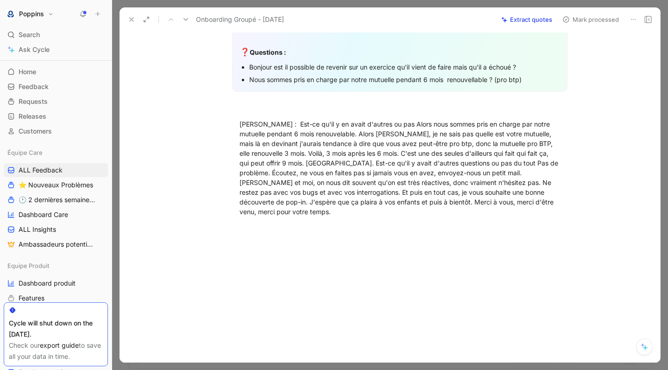
scroll to position [475, 0]
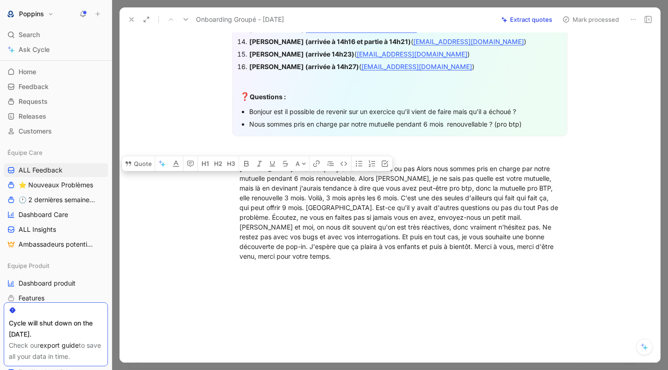
drag, startPoint x: 263, startPoint y: 159, endPoint x: 241, endPoint y: 159, distance: 21.3
click at [241, 164] on div "[PERSON_NAME] : Est-ce qu'il y en avait d'autres ou pas Alors nous sommes pris …" at bounding box center [399, 212] width 321 height 97
click at [245, 160] on icon "button" at bounding box center [246, 163] width 7 height 7
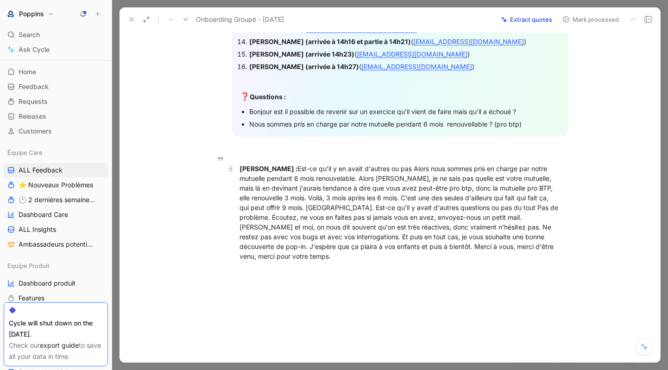
click at [261, 197] on div "[PERSON_NAME] : Est-ce qu'il y en avait d'autres ou pas Alors nous sommes pris …" at bounding box center [399, 212] width 321 height 97
click at [355, 170] on div "[PERSON_NAME] : Est-ce qu'il y en avait d'autres ou pas Alors nous sommes pris …" at bounding box center [399, 212] width 321 height 97
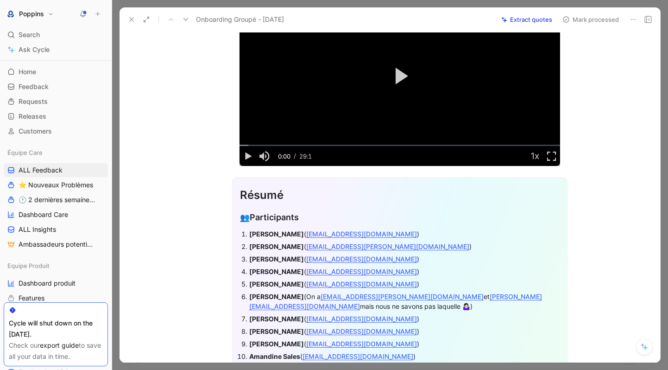
scroll to position [0, 0]
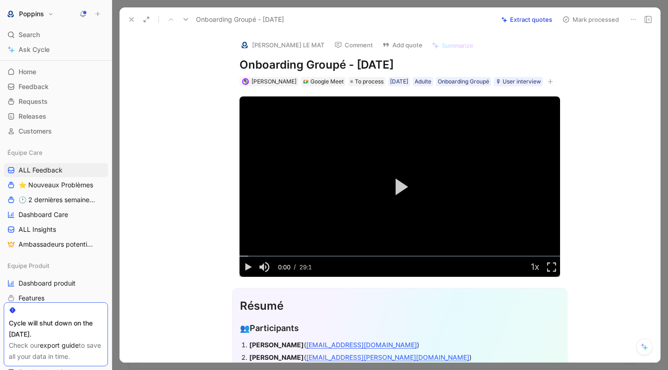
click at [131, 18] on icon at bounding box center [131, 19] width 7 height 7
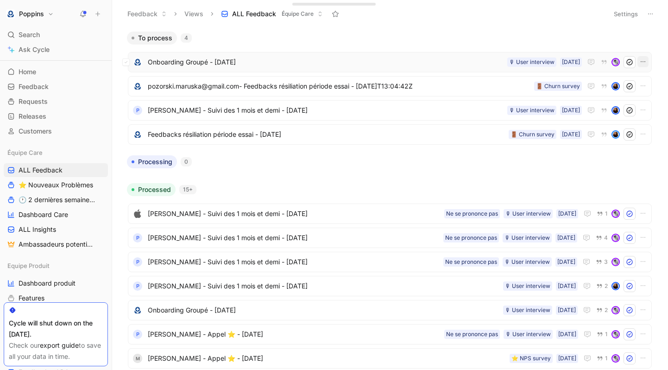
click at [643, 63] on icon "button" at bounding box center [642, 61] width 7 height 7
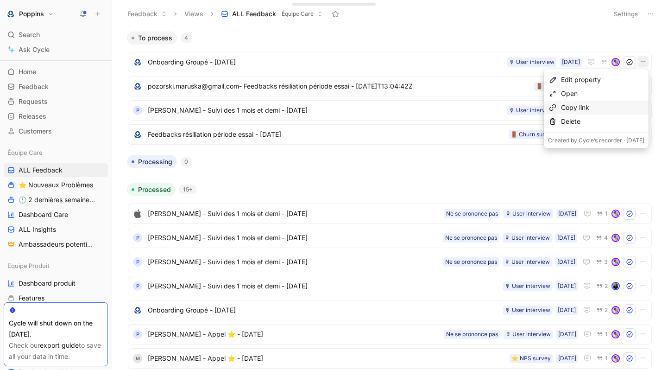
click at [563, 105] on div "Copy link" at bounding box center [602, 107] width 83 height 11
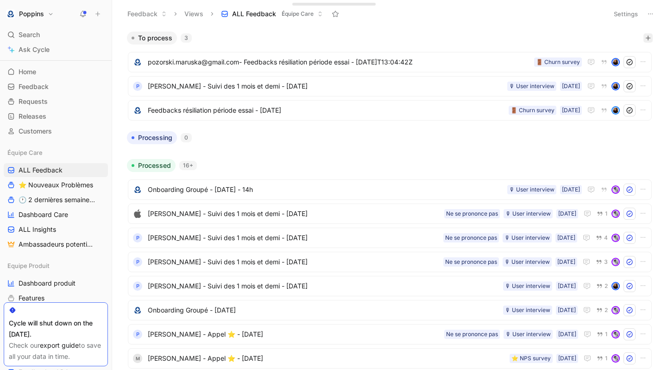
click at [648, 37] on icon "button" at bounding box center [648, 38] width 0 height 5
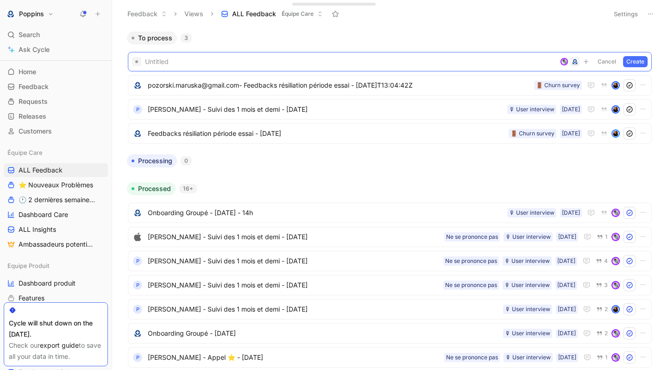
paste span
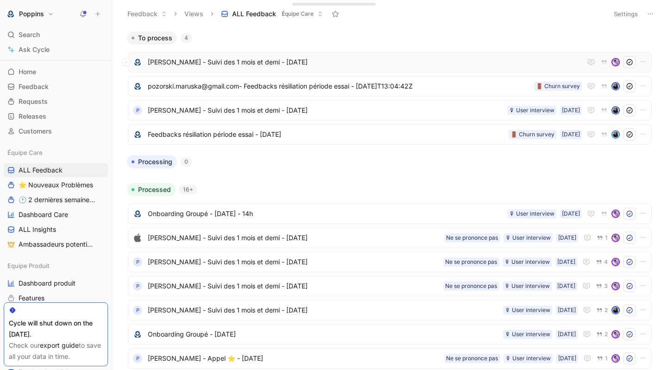
click at [333, 60] on span "[PERSON_NAME] - Suivi des 1 mois et demi - [DATE]" at bounding box center [365, 62] width 434 height 11
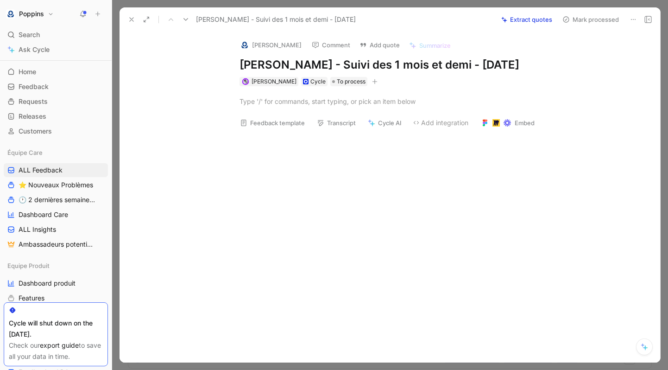
click at [241, 43] on img at bounding box center [244, 44] width 9 height 9
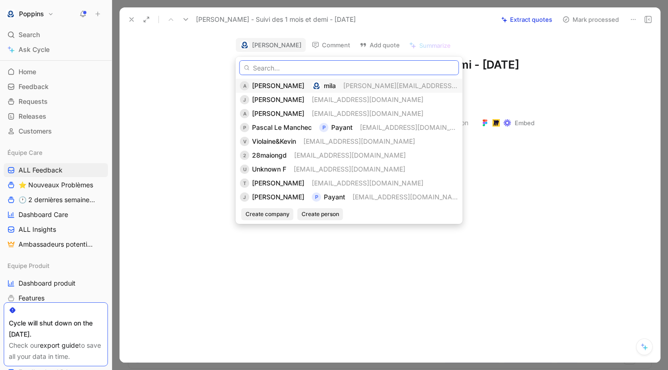
paste input "[EMAIL_ADDRESS][DOMAIN_NAME]"
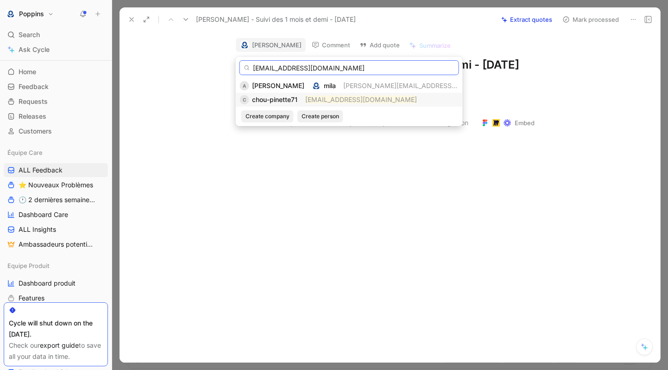
type input "[EMAIL_ADDRESS][DOMAIN_NAME]"
click at [339, 101] on mark "[EMAIL_ADDRESS][DOMAIN_NAME]" at bounding box center [361, 99] width 112 height 8
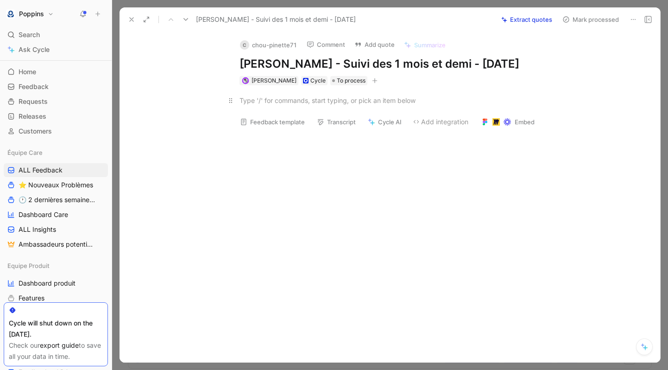
click at [298, 105] on div at bounding box center [399, 100] width 321 height 10
click at [364, 101] on div at bounding box center [399, 100] width 521 height 30
click at [372, 83] on icon "button" at bounding box center [375, 81] width 6 height 6
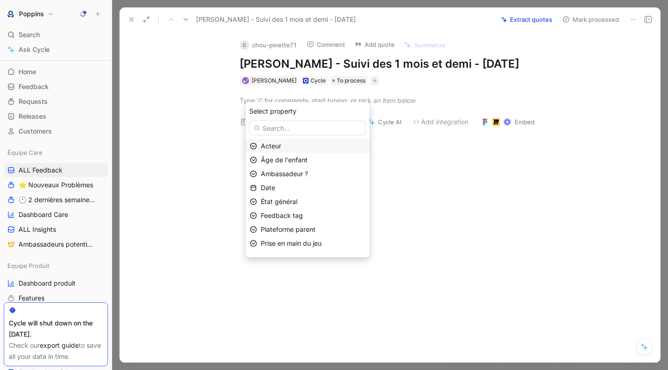
click at [315, 144] on div "Acteur" at bounding box center [313, 145] width 105 height 11
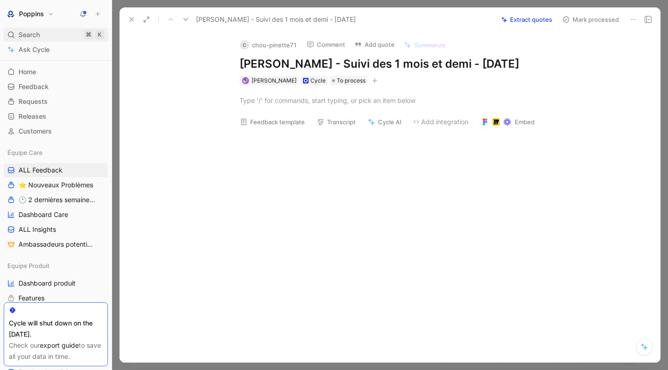
click at [64, 31] on div "Search ⌘ K" at bounding box center [56, 35] width 104 height 14
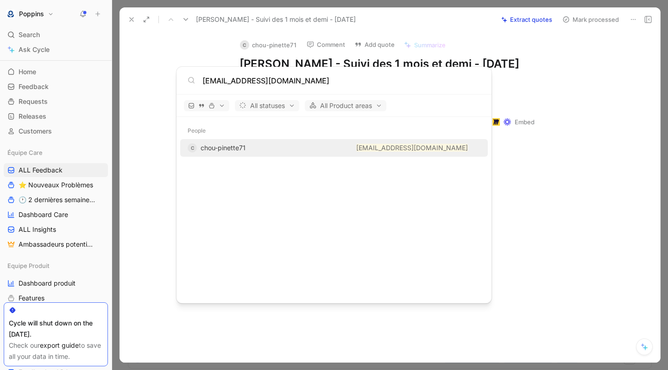
type input "[EMAIL_ADDRESS][DOMAIN_NAME]"
click at [290, 152] on div at bounding box center [306, 147] width 60 height 11
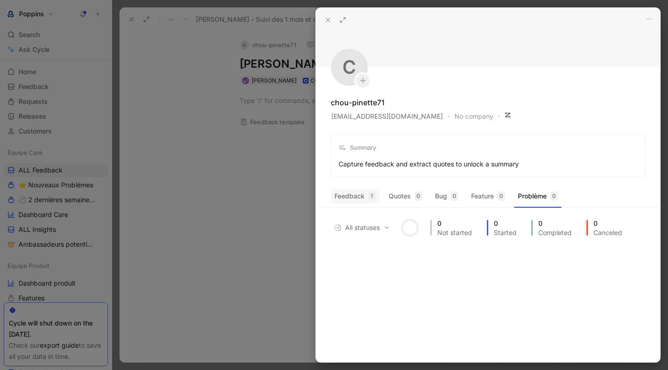
click at [364, 191] on button "Feedback 1" at bounding box center [355, 196] width 49 height 15
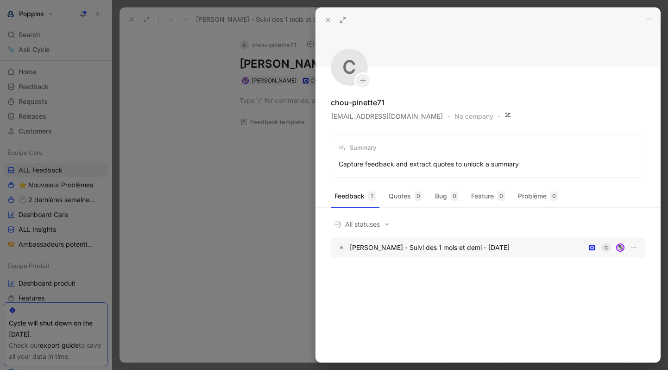
click at [392, 248] on div "[PERSON_NAME] - Suivi des 1 mois et demi - [DATE]" at bounding box center [467, 247] width 234 height 11
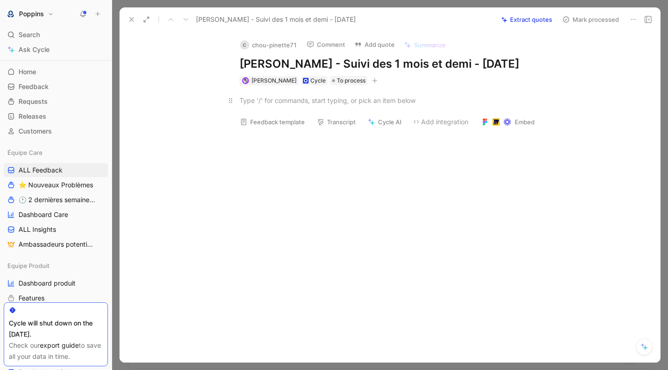
click at [377, 105] on div at bounding box center [399, 100] width 321 height 10
click at [372, 83] on icon "button" at bounding box center [375, 81] width 6 height 6
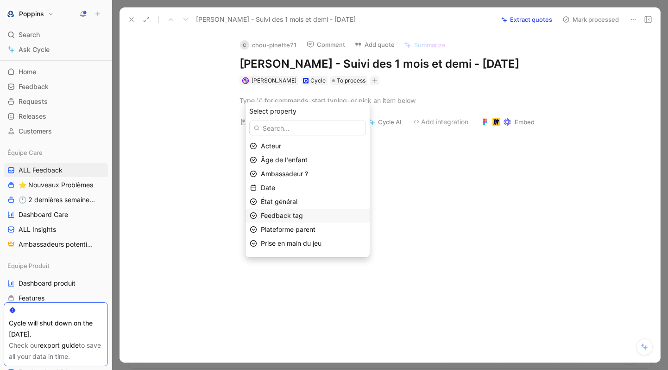
click at [313, 214] on div "Feedback tag" at bounding box center [313, 215] width 105 height 11
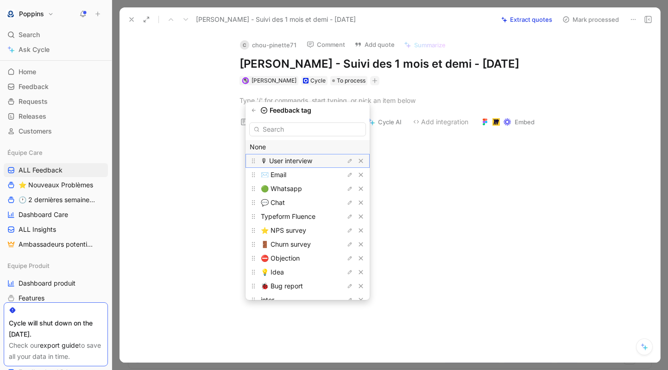
click at [308, 157] on span "🎙 User interview" at bounding box center [286, 161] width 51 height 8
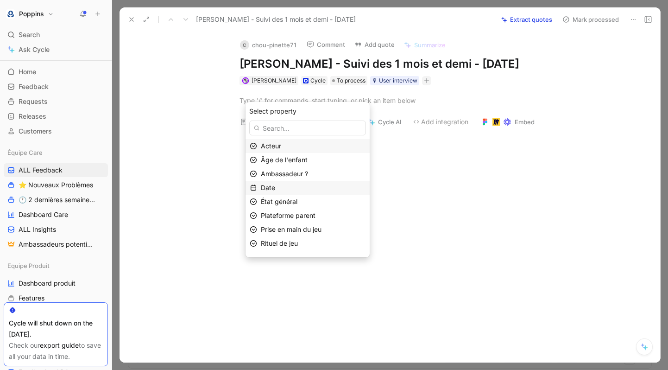
click at [303, 186] on div "Date" at bounding box center [313, 187] width 105 height 11
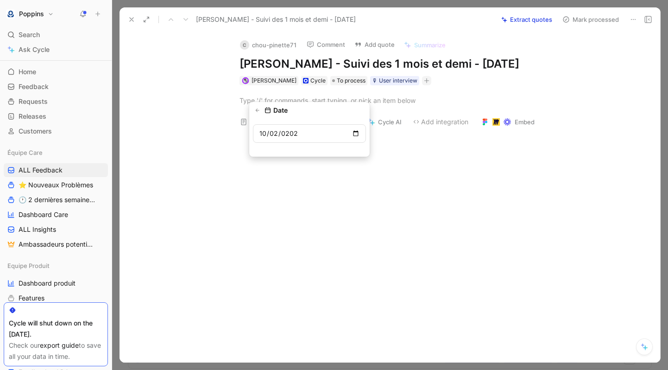
type input "[DATE]"
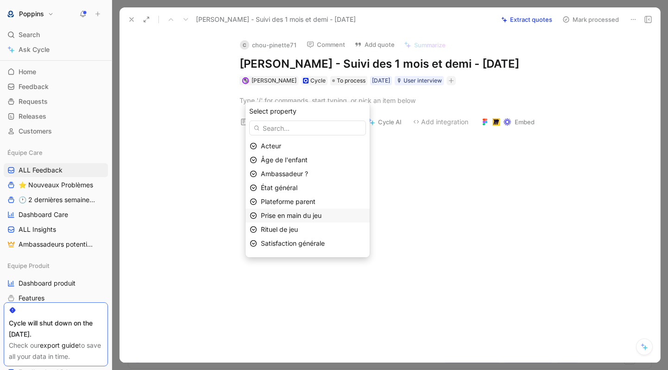
scroll to position [38, 0]
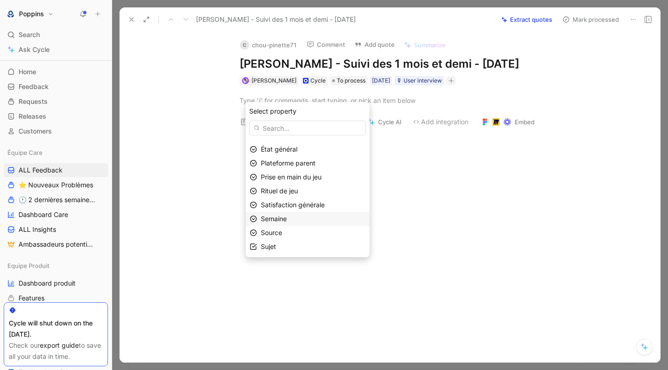
click at [300, 220] on div "Semaine" at bounding box center [313, 218] width 105 height 11
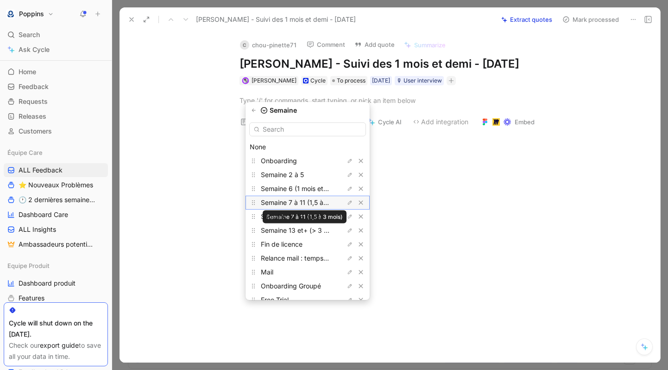
click at [308, 204] on span "Semaine 7 à 11 (1,5 à 3 mois)" at bounding box center [304, 202] width 87 height 8
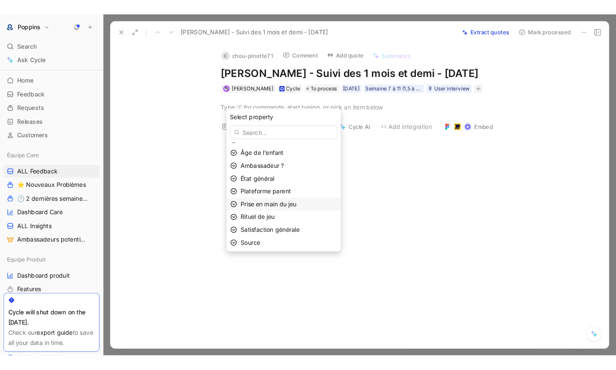
scroll to position [0, 0]
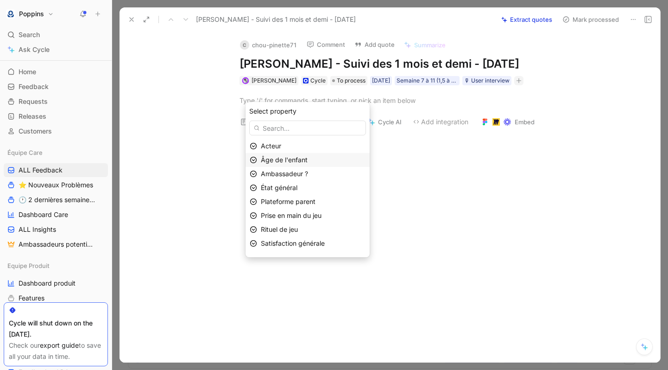
click at [283, 159] on span "Âge de l'enfant" at bounding box center [284, 160] width 47 height 8
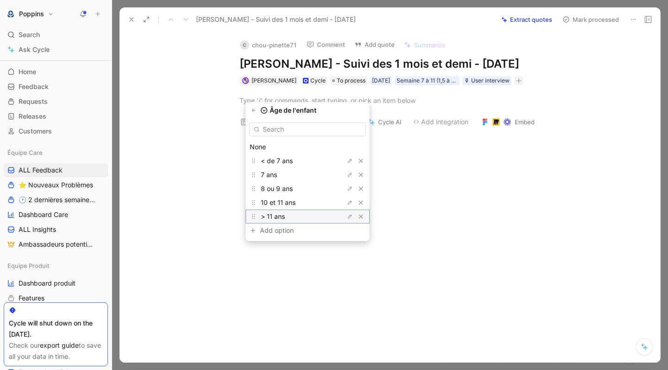
click at [294, 216] on div "> 11 ans" at bounding box center [295, 216] width 69 height 11
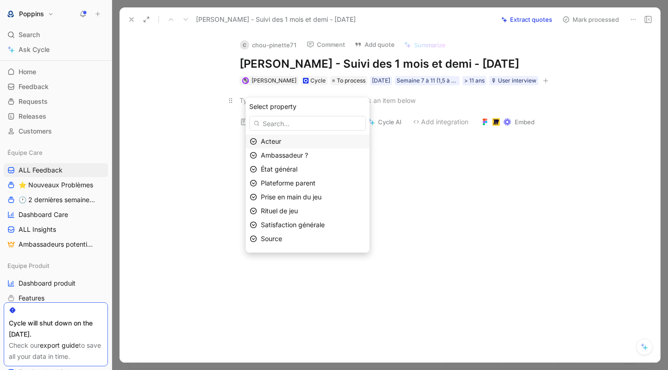
click at [382, 108] on p at bounding box center [400, 100] width 356 height 15
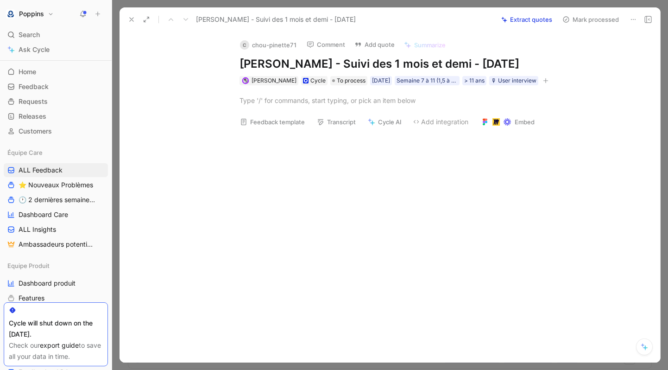
click at [284, 105] on div at bounding box center [399, 100] width 321 height 10
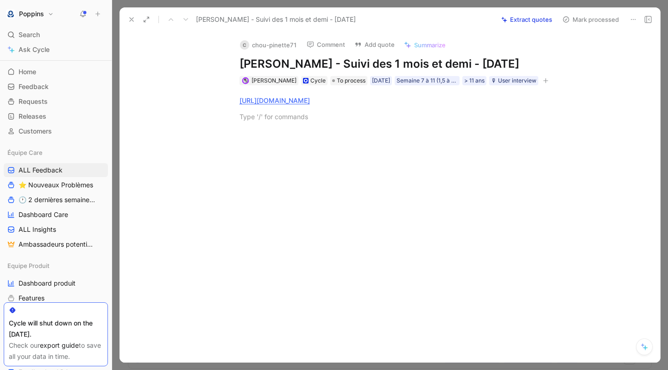
paste div
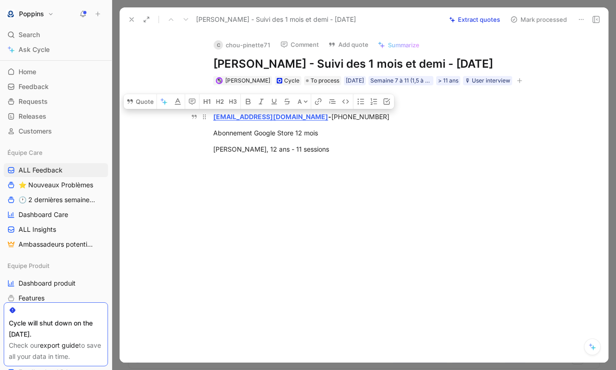
drag, startPoint x: 315, startPoint y: 169, endPoint x: 211, endPoint y: 132, distance: 110.5
click at [211, 132] on div "[URL][DOMAIN_NAME] [EMAIL_ADDRESS][DOMAIN_NAME] - [PHONE_NUMBER] Abonnement Goo…" at bounding box center [373, 124] width 469 height 79
click at [360, 104] on icon "button" at bounding box center [361, 102] width 6 height 6
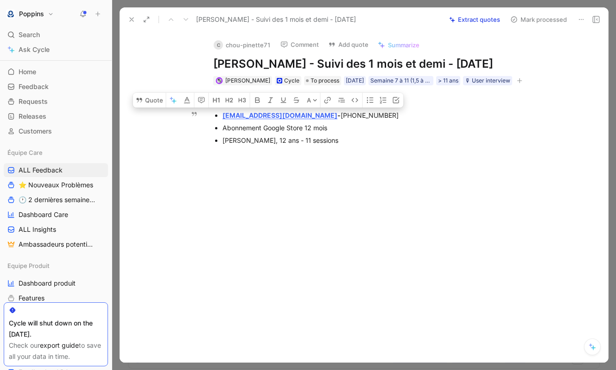
click at [329, 145] on div "[PERSON_NAME], 12 ans - 11 sessions" at bounding box center [377, 140] width 311 height 10
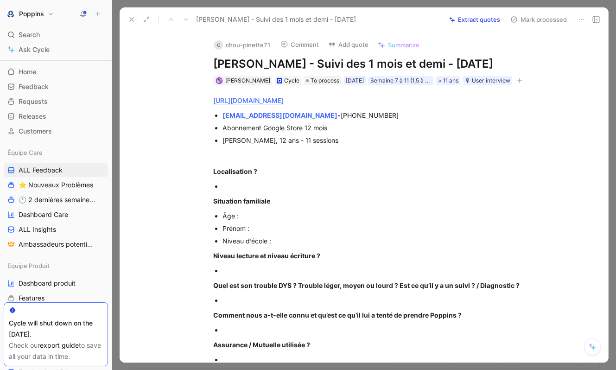
click at [131, 21] on icon at bounding box center [131, 19] width 7 height 7
